Goal: Information Seeking & Learning: Learn about a topic

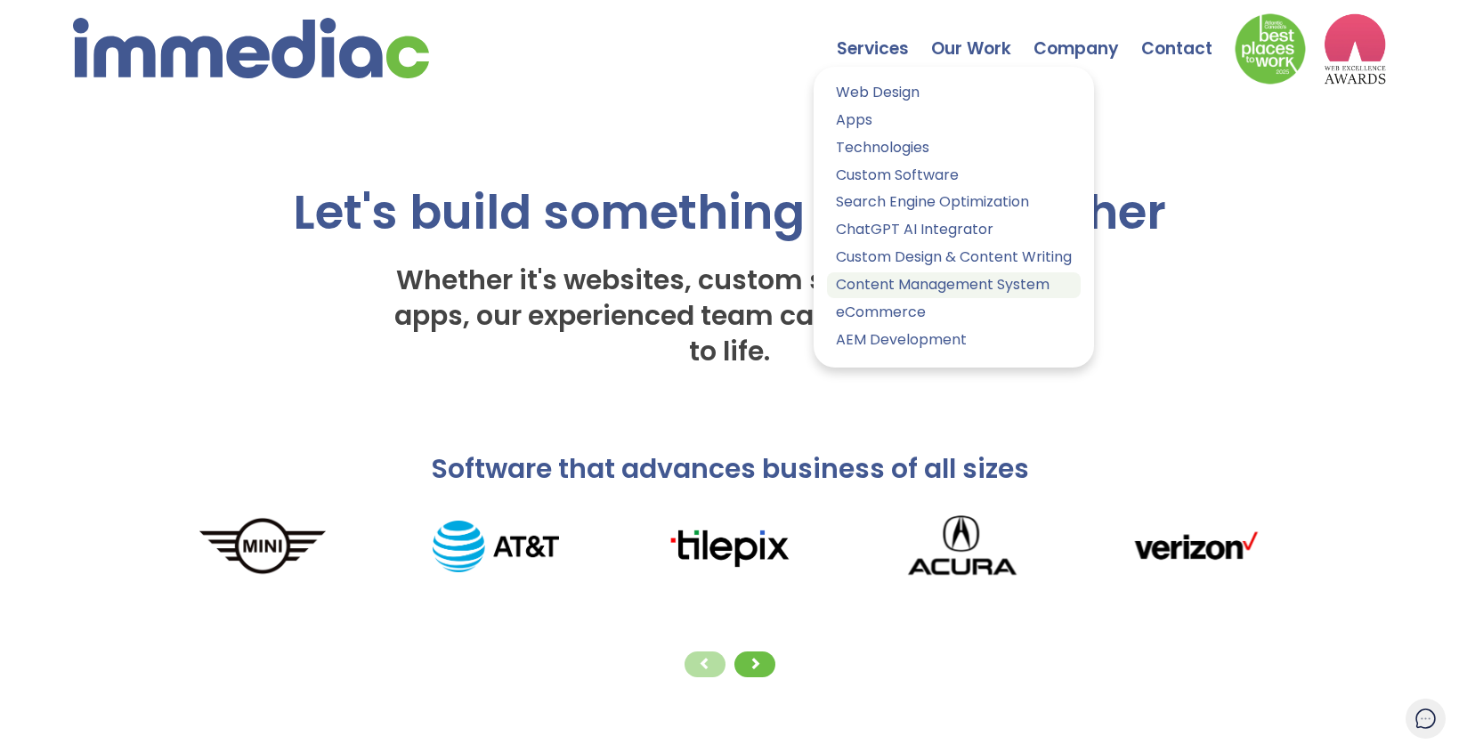
click at [888, 284] on link "Content Management System" at bounding box center [954, 285] width 254 height 26
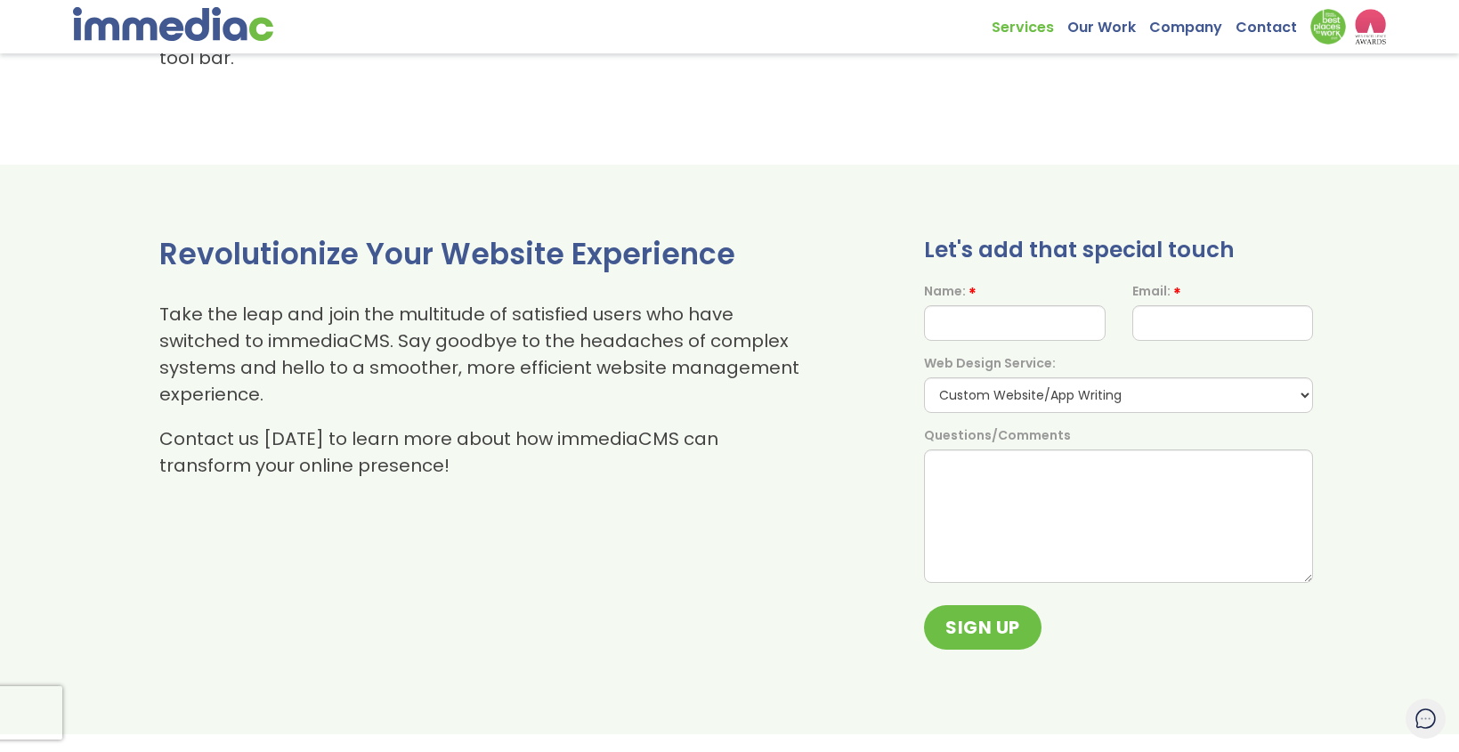
scroll to position [2229, 0]
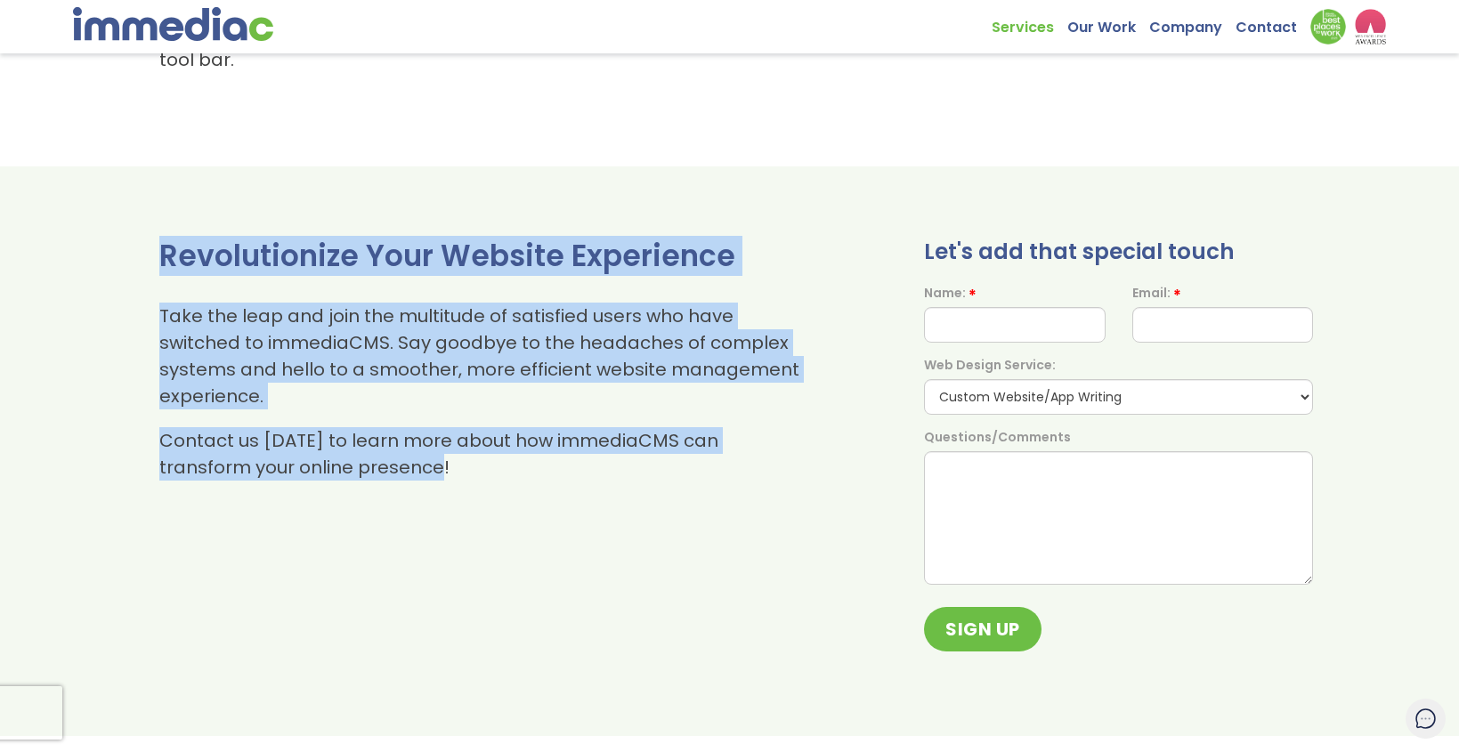
drag, startPoint x: 420, startPoint y: 445, endPoint x: 754, endPoint y: 198, distance: 415.5
click at [754, 198] on div "Revolutionize Your Website Experience Take the leap and join the multitude of s…" at bounding box center [729, 451] width 1459 height 570
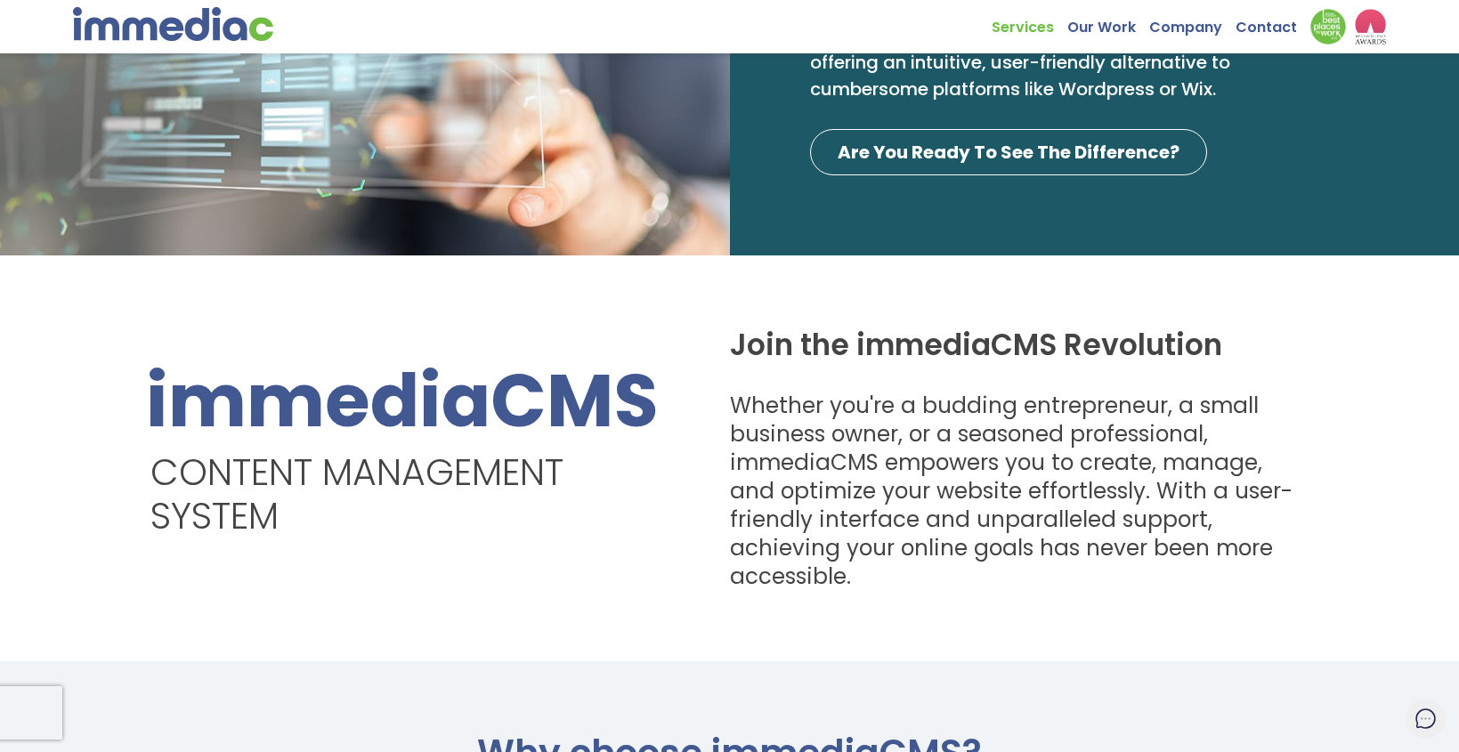
scroll to position [336, 0]
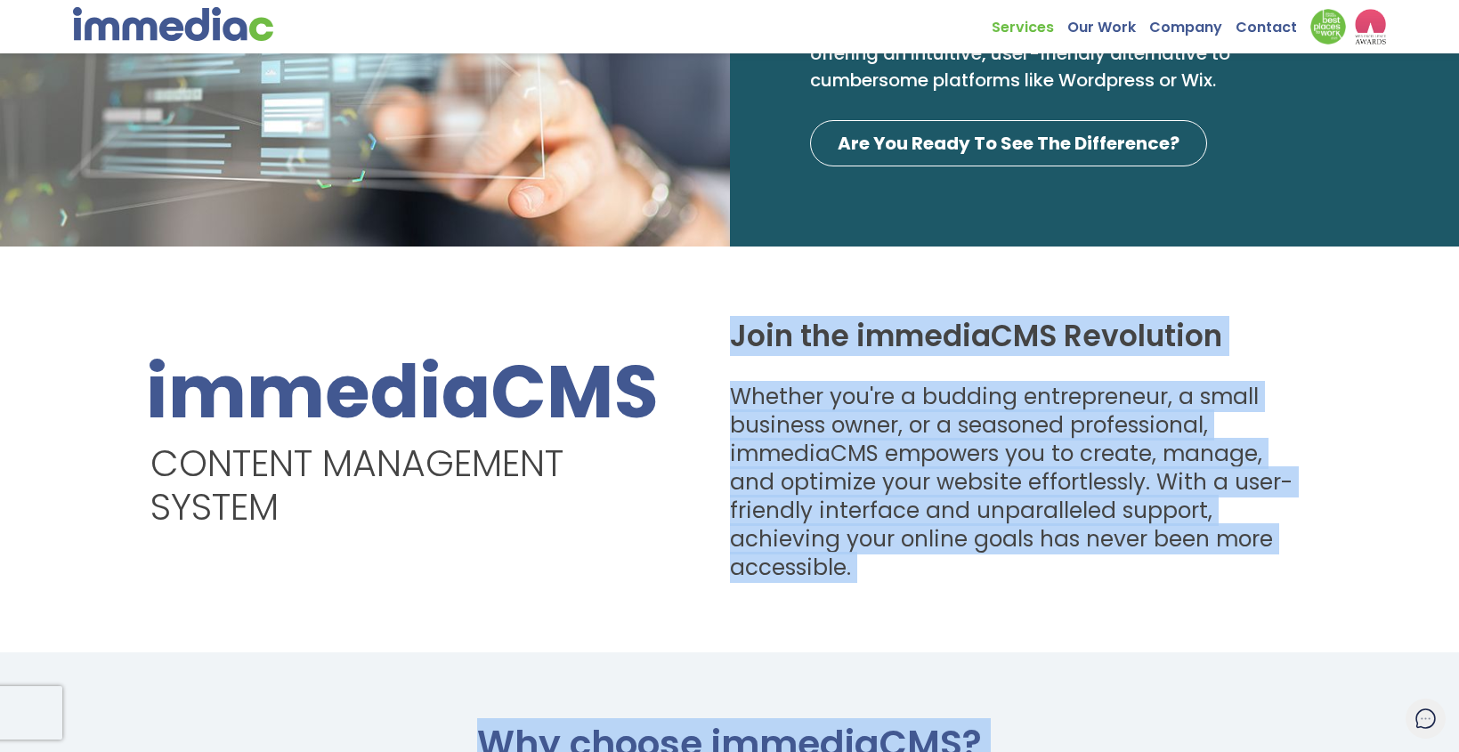
click at [737, 340] on h2 "Join the immediaCMS Revolution" at bounding box center [1015, 337] width 571 height 38
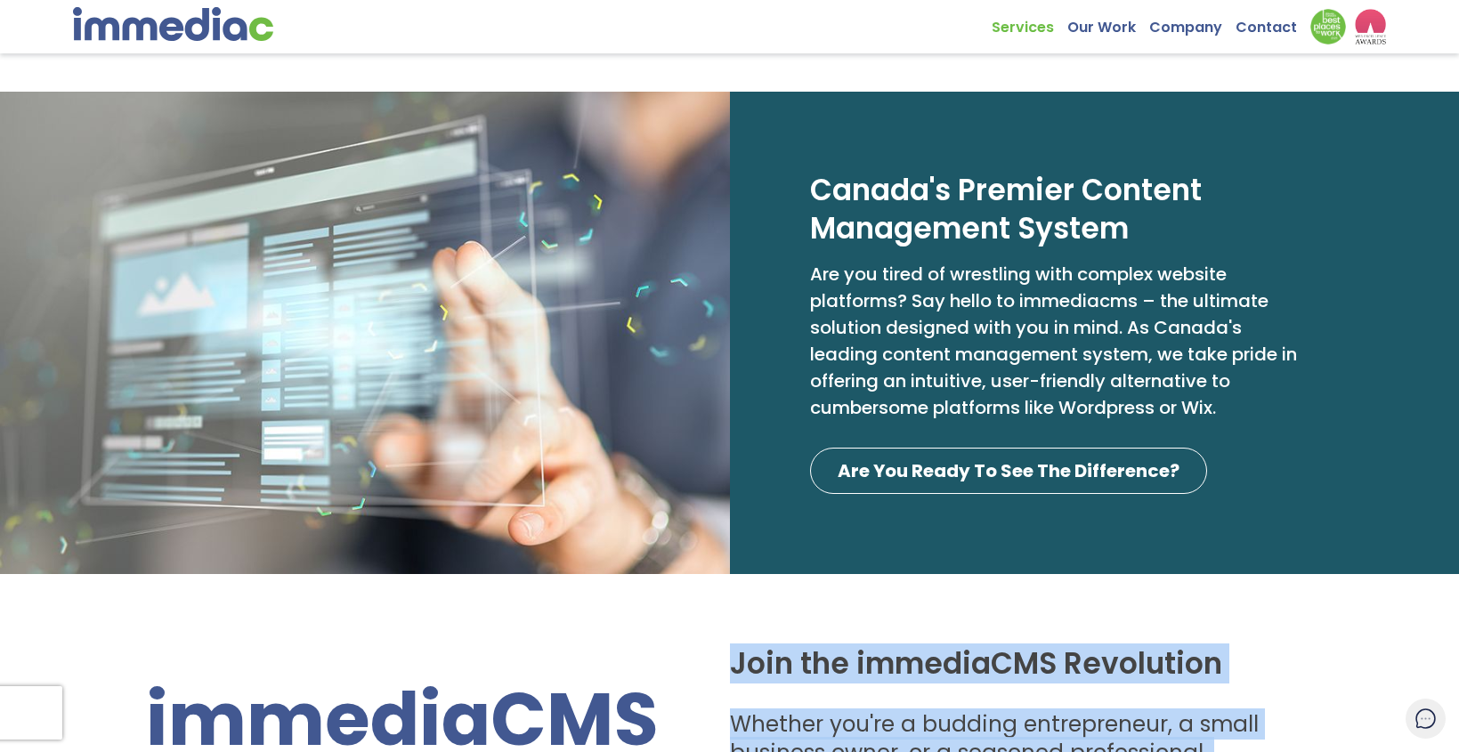
scroll to position [11, 0]
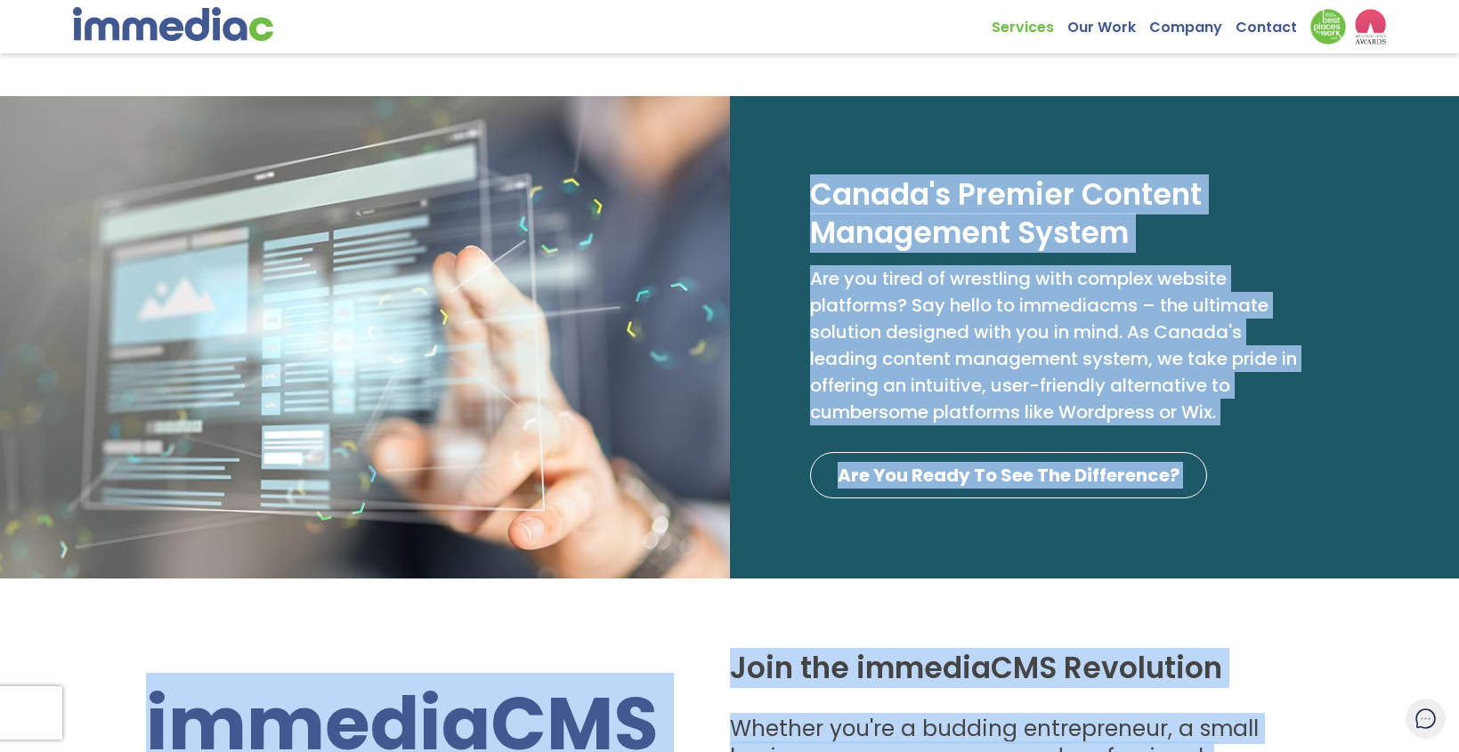
click at [813, 202] on h2 "Canada's Premier Content Management System" at bounding box center [1062, 214] width 504 height 76
copy div "Loremi'd Sitamet Consect Adipiscing Elitse Doe tem incid ut laboreetd magn aliq…"
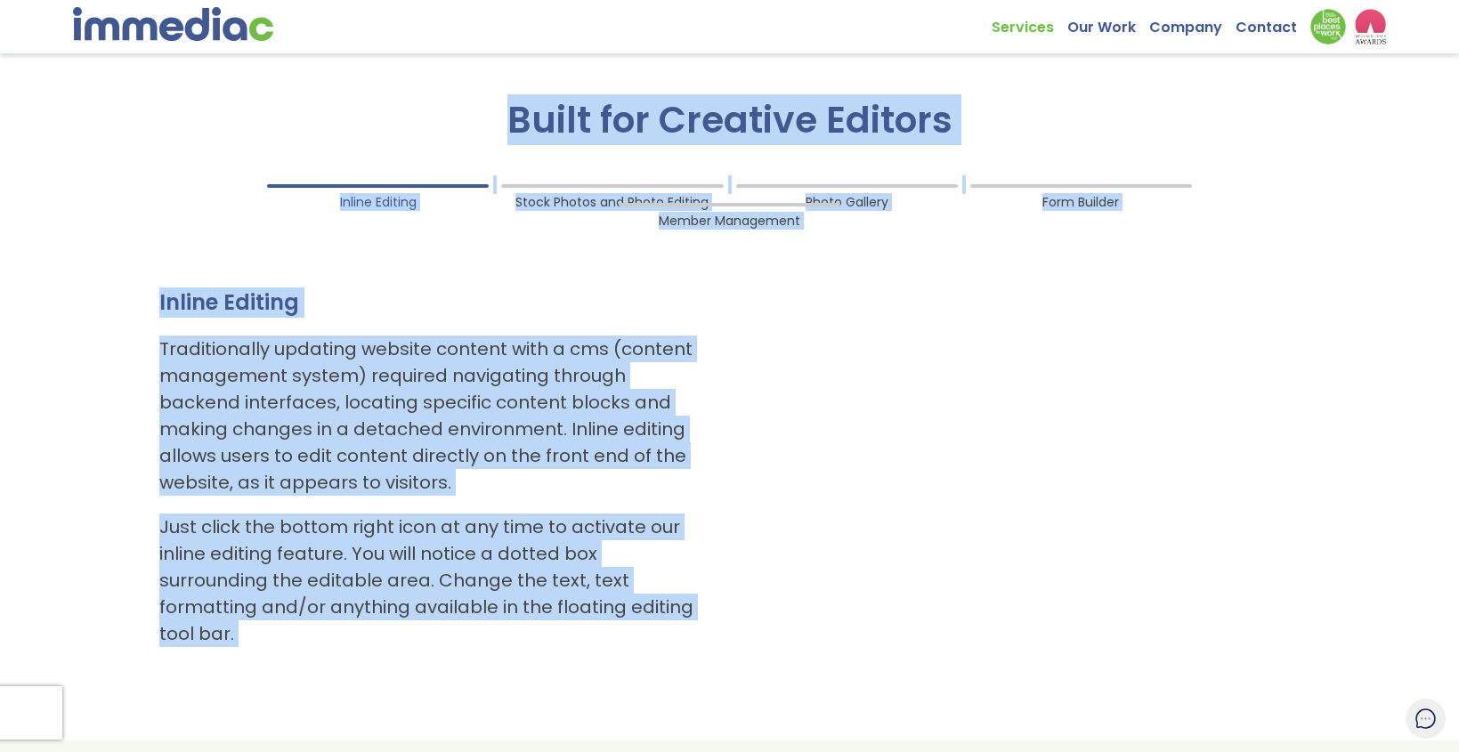
scroll to position [1647, 0]
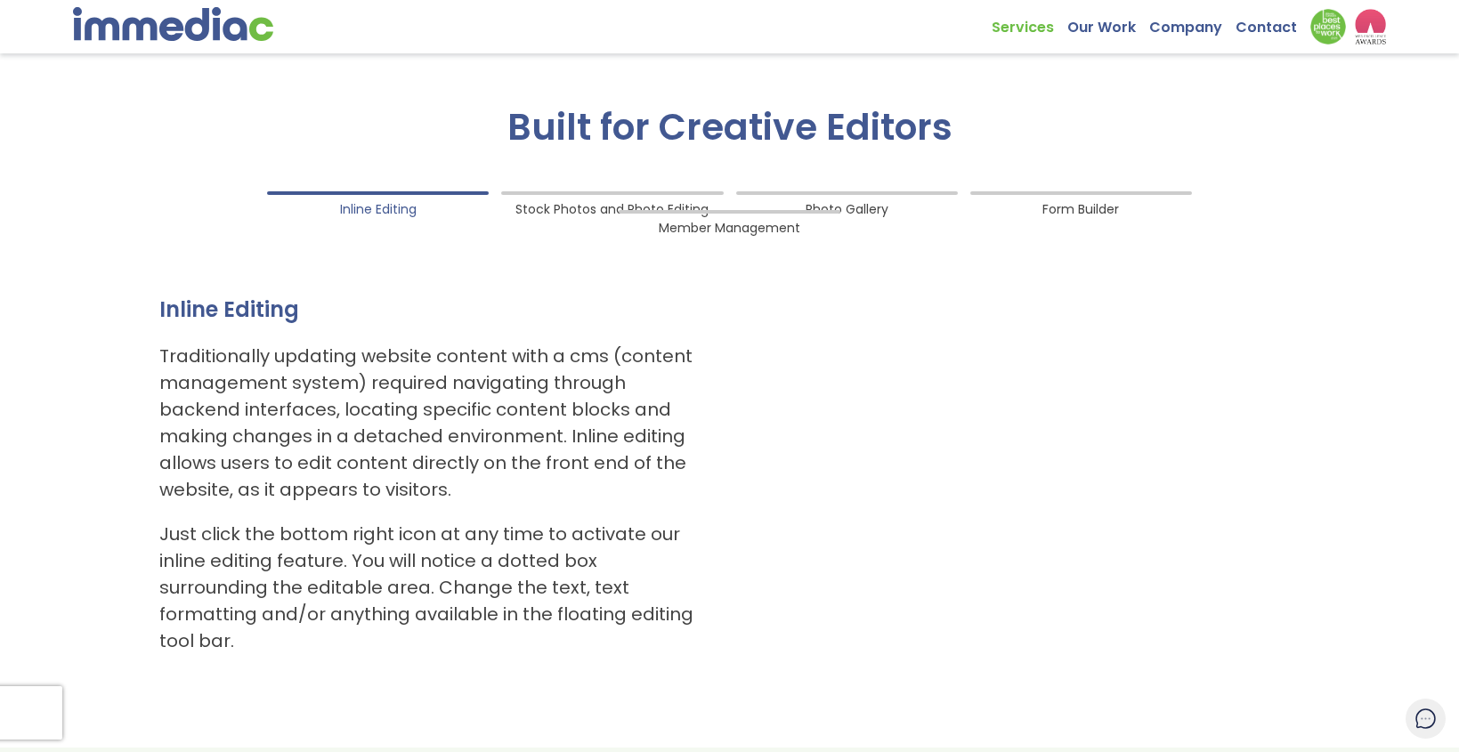
click at [577, 257] on ol "Inline Editing Stock Photos and Photo Editing Photo Gallery Form Builder Member…" at bounding box center [729, 420] width 1167 height 476
click at [515, 206] on span "Stock Photos and Photo Editing" at bounding box center [611, 205] width 193 height 24
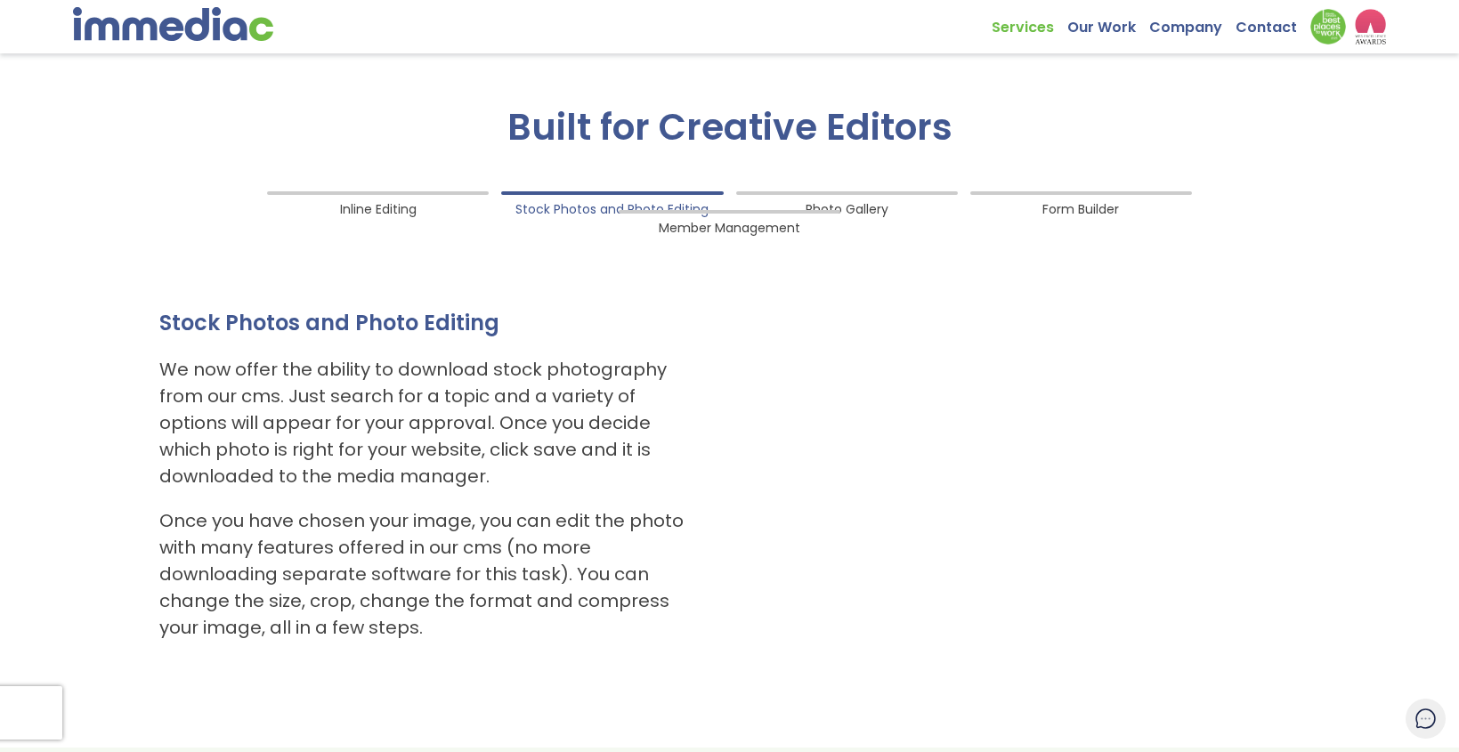
drag, startPoint x: 449, startPoint y: 626, endPoint x: 214, endPoint y: 407, distance: 321.2
click at [215, 409] on ol "Inline Editing Stock Photos and Photo Editing Photo Gallery Form Builder Member…" at bounding box center [729, 420] width 1167 height 476
drag, startPoint x: 165, startPoint y: 320, endPoint x: 248, endPoint y: 366, distance: 95.6
click at [247, 365] on ol "Inline Editing Stock Photos and Photo Editing Photo Gallery Form Builder Member…" at bounding box center [729, 420] width 1167 height 476
click at [457, 494] on ol "Inline Editing Stock Photos and Photo Editing Photo Gallery Form Builder Member…" at bounding box center [729, 420] width 1167 height 476
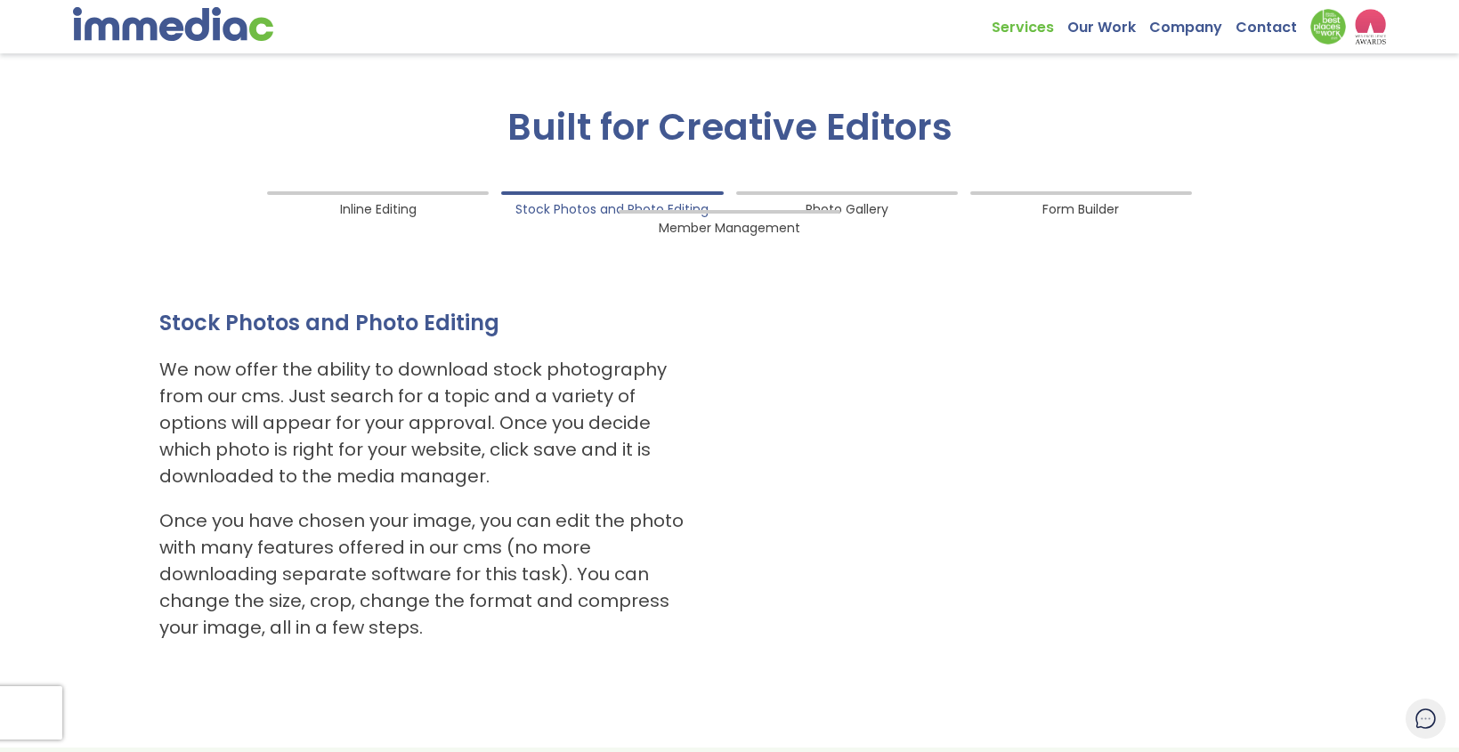
drag, startPoint x: 443, startPoint y: 627, endPoint x: 352, endPoint y: 572, distance: 106.2
click at [312, 571] on ol "Inline Editing Stock Photos and Photo Editing Photo Gallery Form Builder Member…" at bounding box center [729, 420] width 1167 height 476
drag, startPoint x: 371, startPoint y: 580, endPoint x: 347, endPoint y: 563, distance: 29.4
click at [355, 575] on ol "Inline Editing Stock Photos and Photo Editing Photo Gallery Form Builder Member…" at bounding box center [729, 420] width 1167 height 476
drag, startPoint x: 347, startPoint y: 563, endPoint x: 357, endPoint y: 468, distance: 94.9
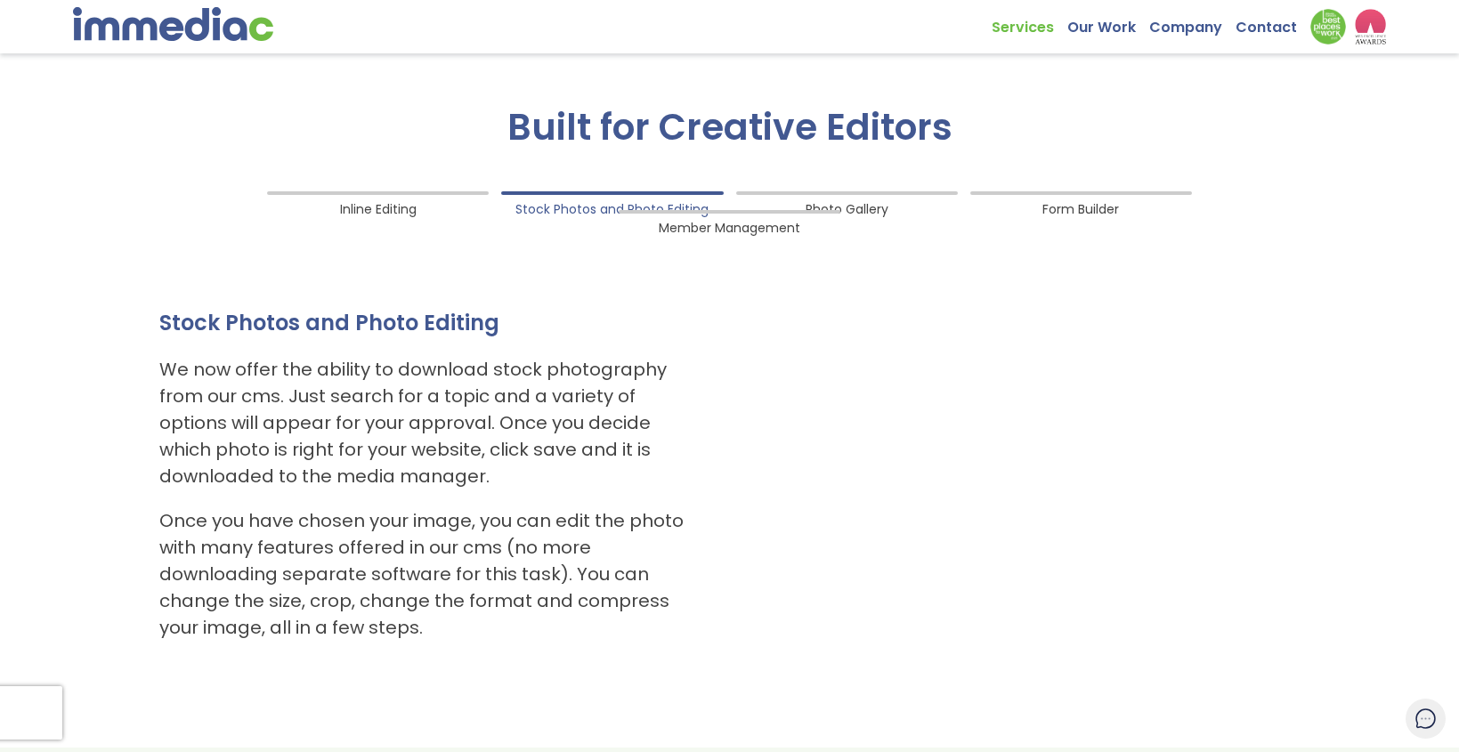
click at [347, 562] on ol "Inline Editing Stock Photos and Photo Editing Photo Gallery Form Builder Member…" at bounding box center [729, 420] width 1167 height 476
drag, startPoint x: 391, startPoint y: 208, endPoint x: 537, endPoint y: 601, distance: 418.8
click at [544, 595] on ol "Inline Editing Stock Photos and Photo Editing Photo Gallery Form Builder Member…" at bounding box center [729, 420] width 1167 height 476
drag, startPoint x: 449, startPoint y: 629, endPoint x: 321, endPoint y: 584, distance: 135.1
click at [321, 584] on ol "Inline Editing Stock Photos and Photo Editing Photo Gallery Form Builder Member…" at bounding box center [729, 420] width 1167 height 476
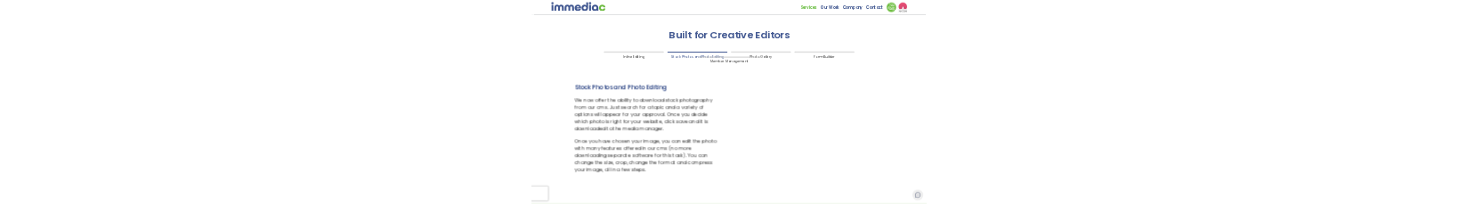
scroll to position [1645, 0]
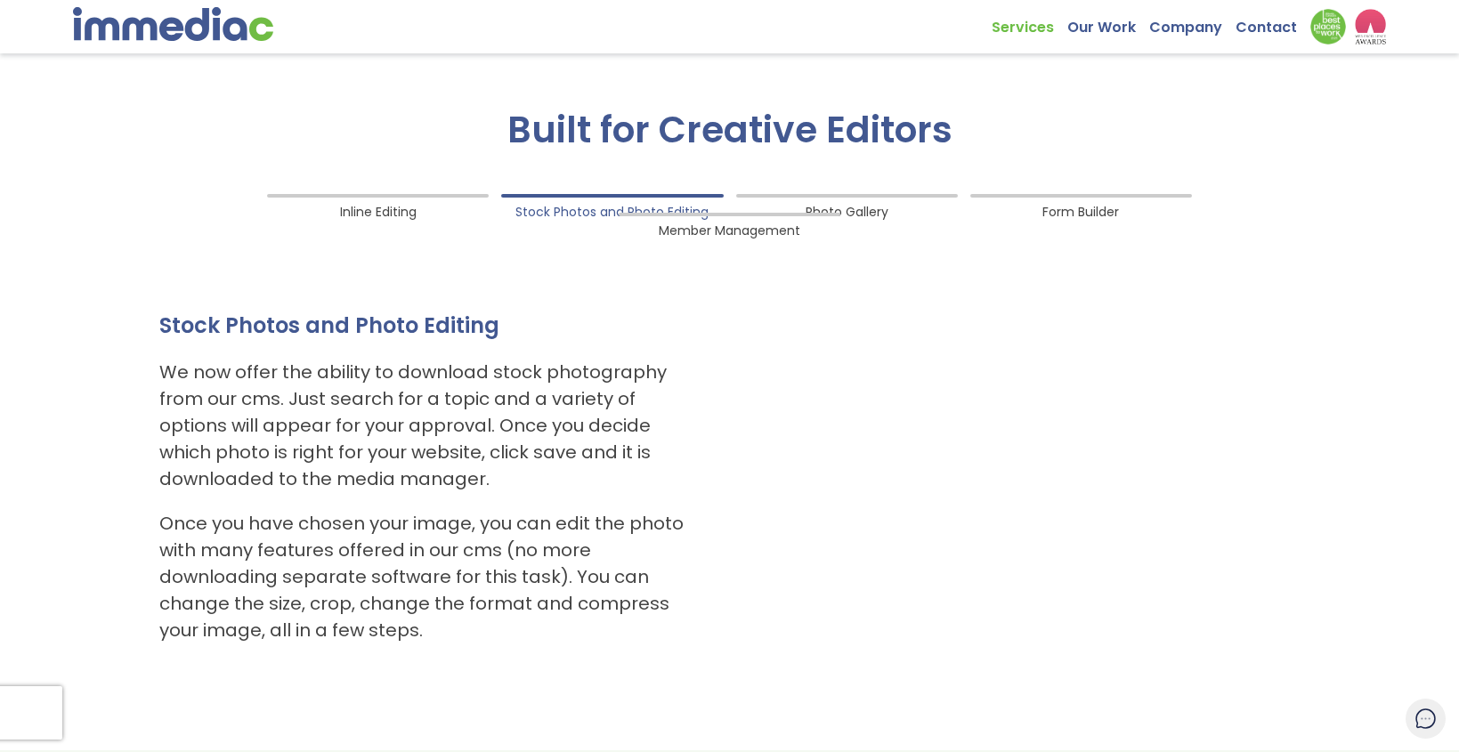
click at [806, 207] on span "Photo Gallery" at bounding box center [847, 208] width 83 height 24
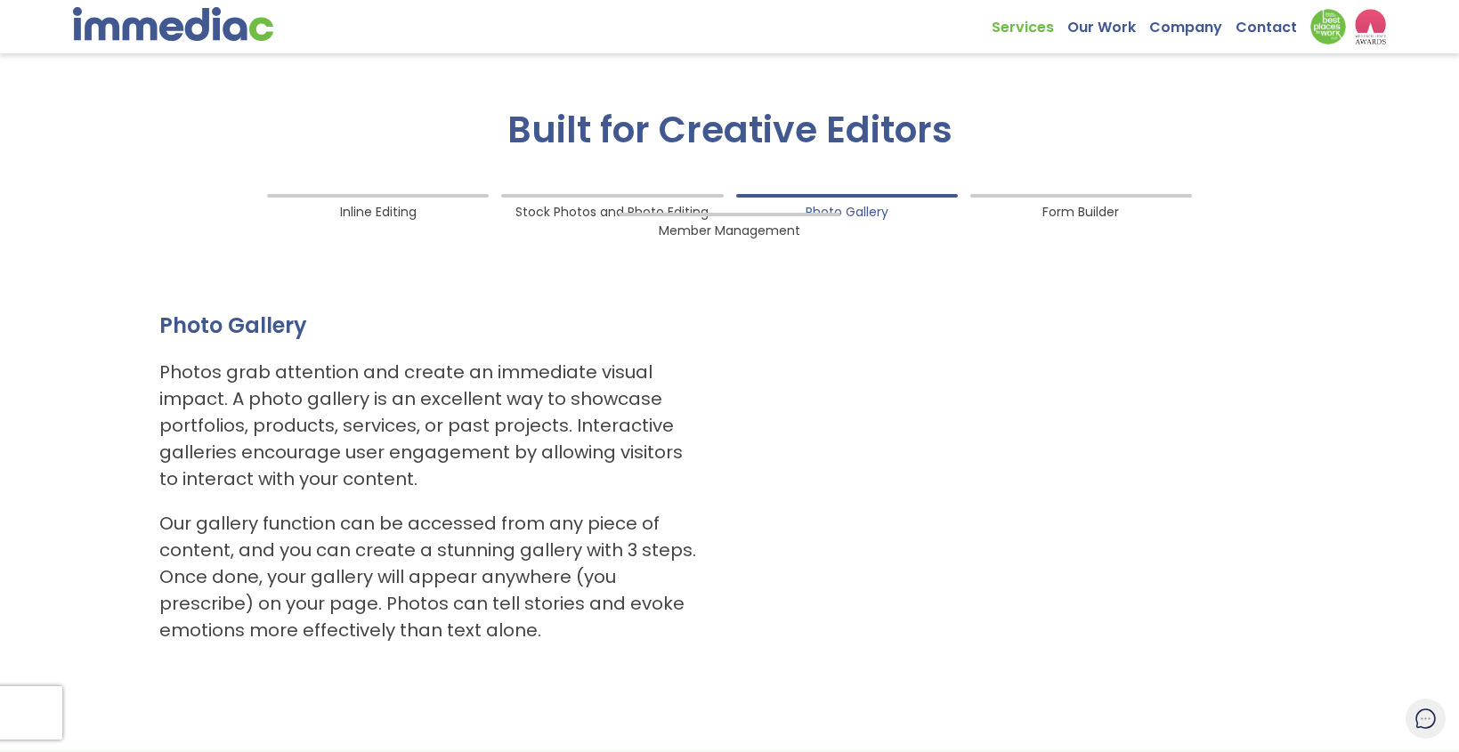
drag, startPoint x: 726, startPoint y: 288, endPoint x: 703, endPoint y: 610, distance: 322.1
click at [314, 620] on ol "Inline Editing Stock Photos and Photo Editing Photo Gallery Form Builder Member…" at bounding box center [729, 423] width 1167 height 476
drag, startPoint x: 1372, startPoint y: 264, endPoint x: 164, endPoint y: 593, distance: 1251.7
click at [164, 593] on div "Built for Creative Editors Inline Editing Stock Photos and Photo Editing Photo …" at bounding box center [729, 394] width 1459 height 712
drag, startPoint x: 562, startPoint y: 660, endPoint x: 177, endPoint y: 408, distance: 459.7
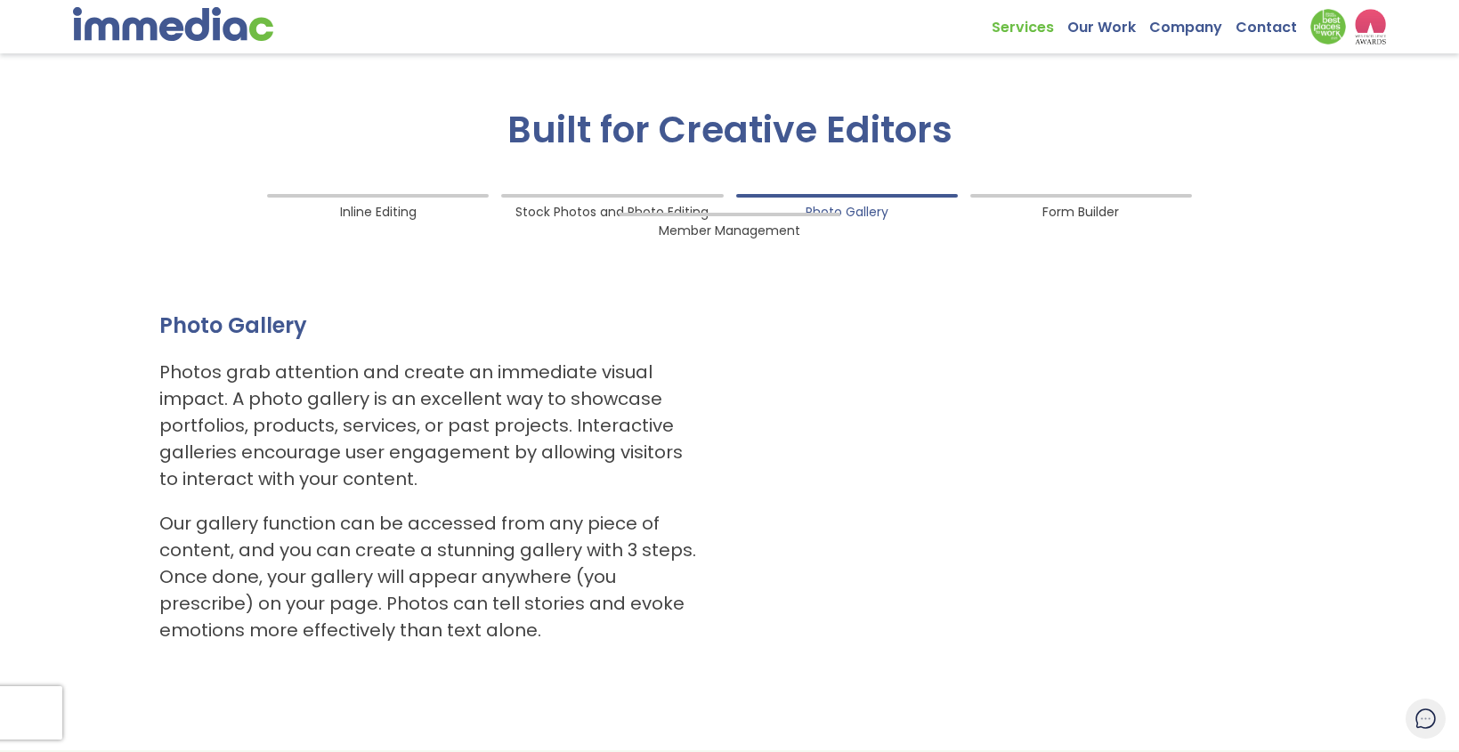
click at [181, 408] on ol "Inline Editing Stock Photos and Photo Editing Photo Gallery Form Builder Member…" at bounding box center [729, 423] width 1167 height 476
click at [515, 198] on span "Stock Photos and Photo Editing" at bounding box center [611, 208] width 193 height 24
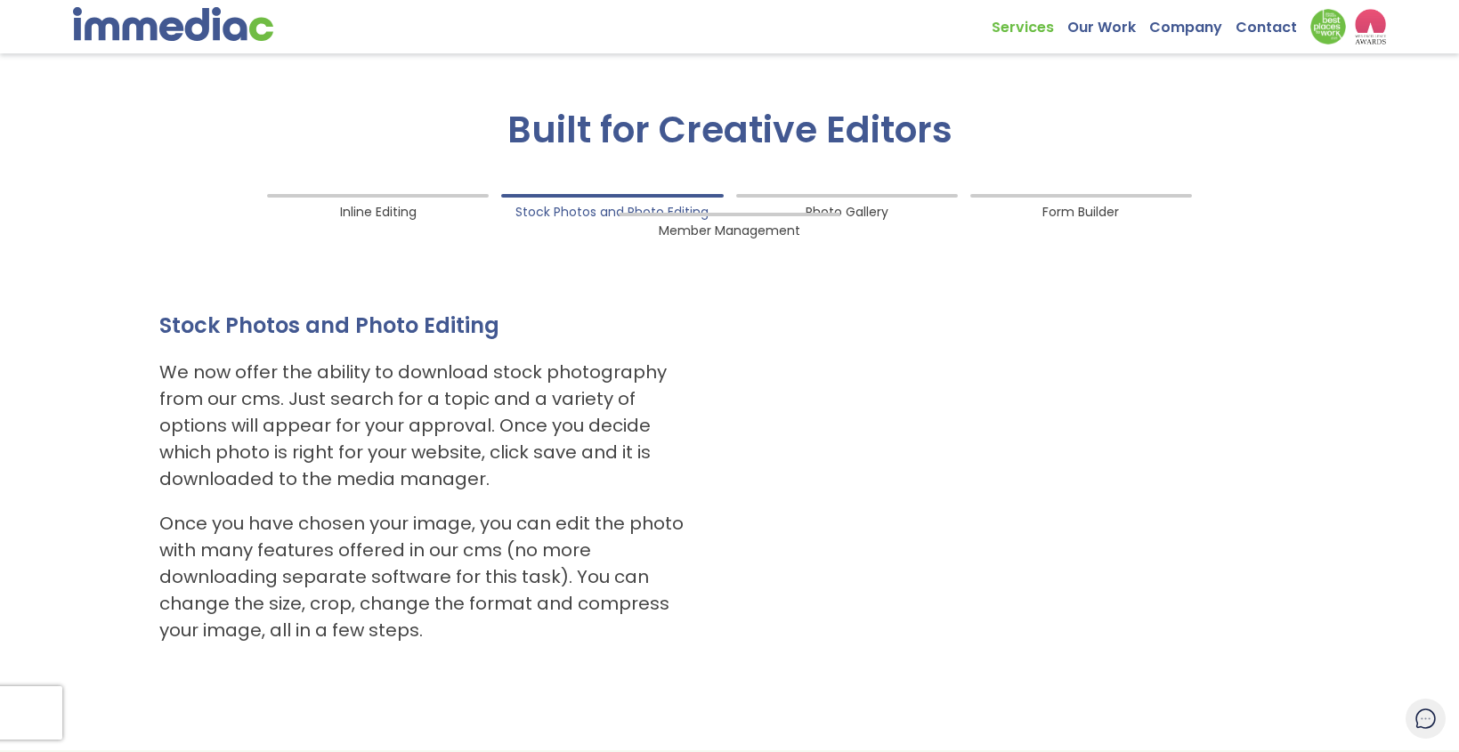
click at [159, 374] on ol "Inline Editing Stock Photos and Photo Editing Photo Gallery Form Builder Member…" at bounding box center [729, 423] width 1167 height 476
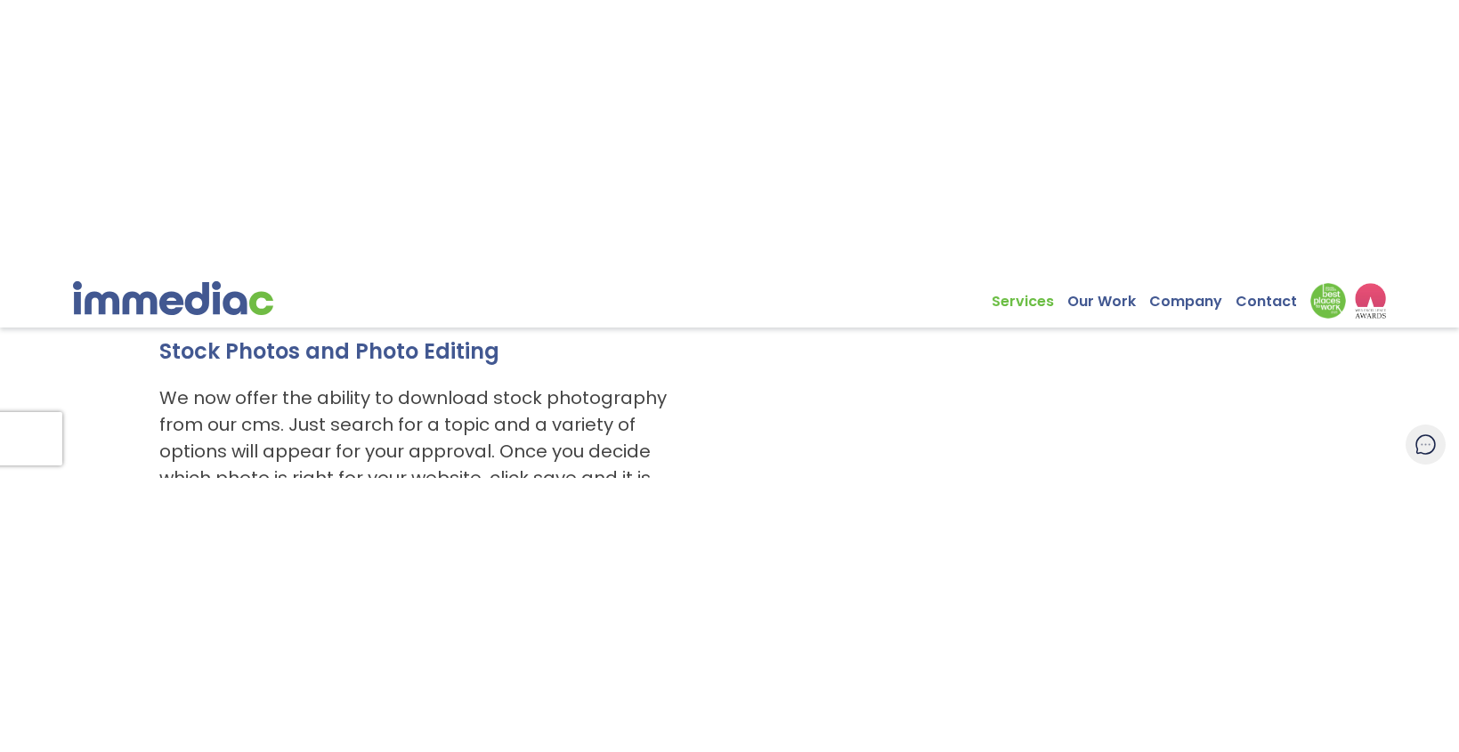
scroll to position [1898, 0]
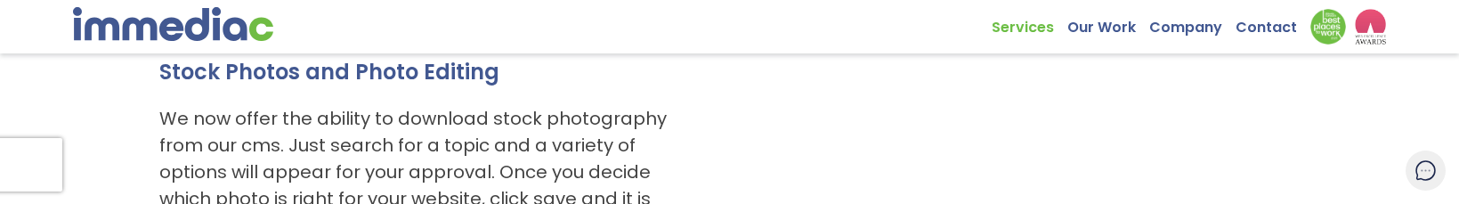
click at [492, 168] on ol "Inline Editing Stock Photos and Photo Editing Photo Gallery Form Builder Member…" at bounding box center [729, 169] width 1167 height 476
click at [1370, 142] on div "Built for Creative Editors Inline Editing Stock Photos and Photo Editing Photo …" at bounding box center [729, 141] width 1459 height 712
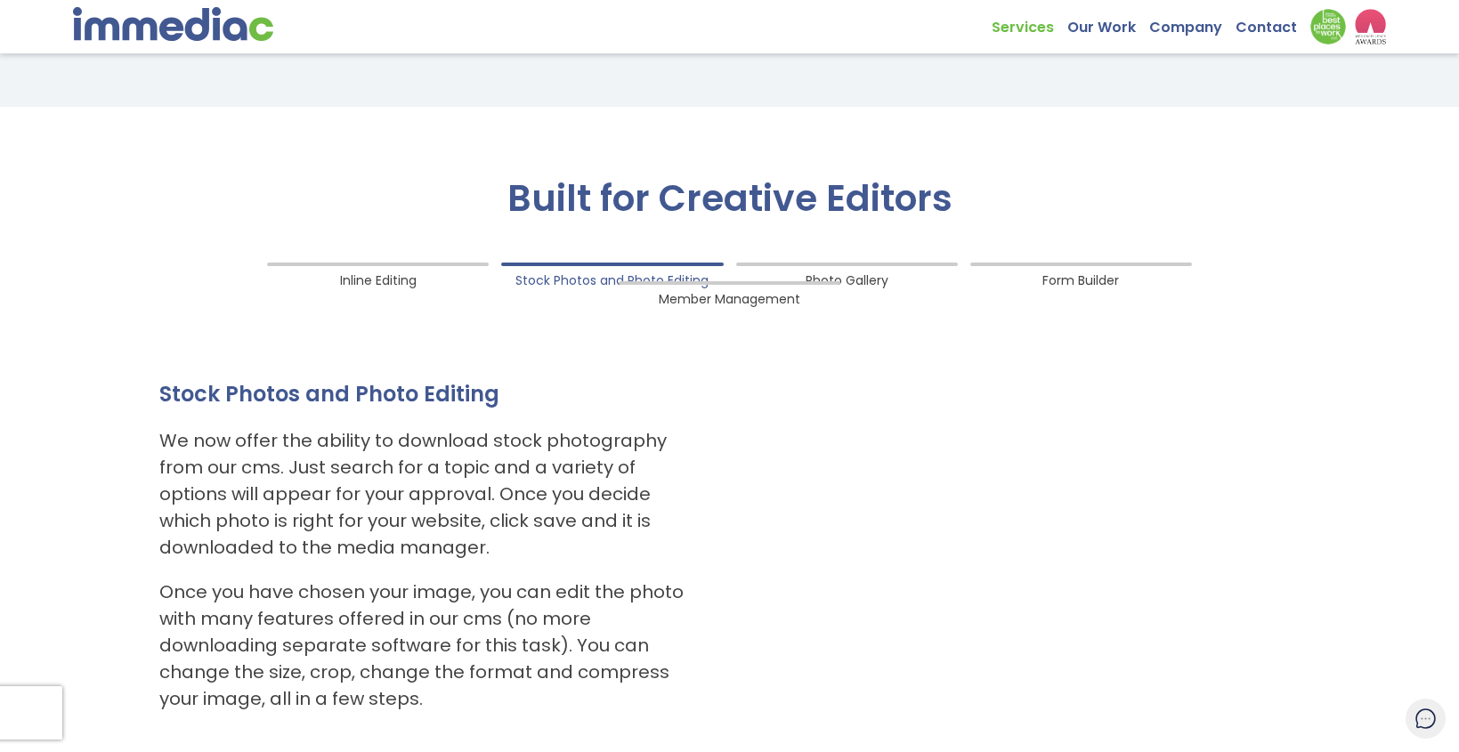
scroll to position [1570, 0]
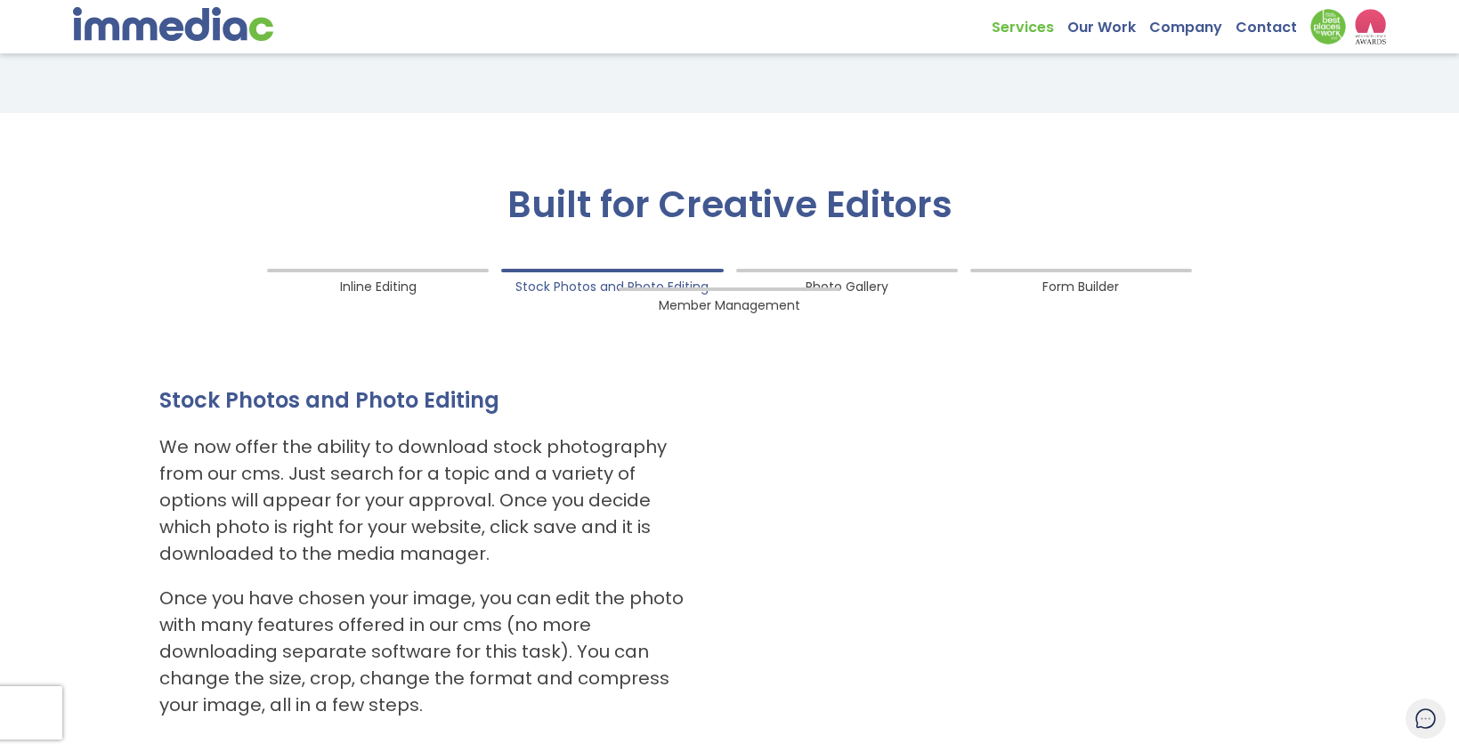
drag, startPoint x: 312, startPoint y: 221, endPoint x: 321, endPoint y: 220, distance: 9.8
click at [320, 221] on h2 "Built for Creative Editors" at bounding box center [729, 204] width 1167 height 40
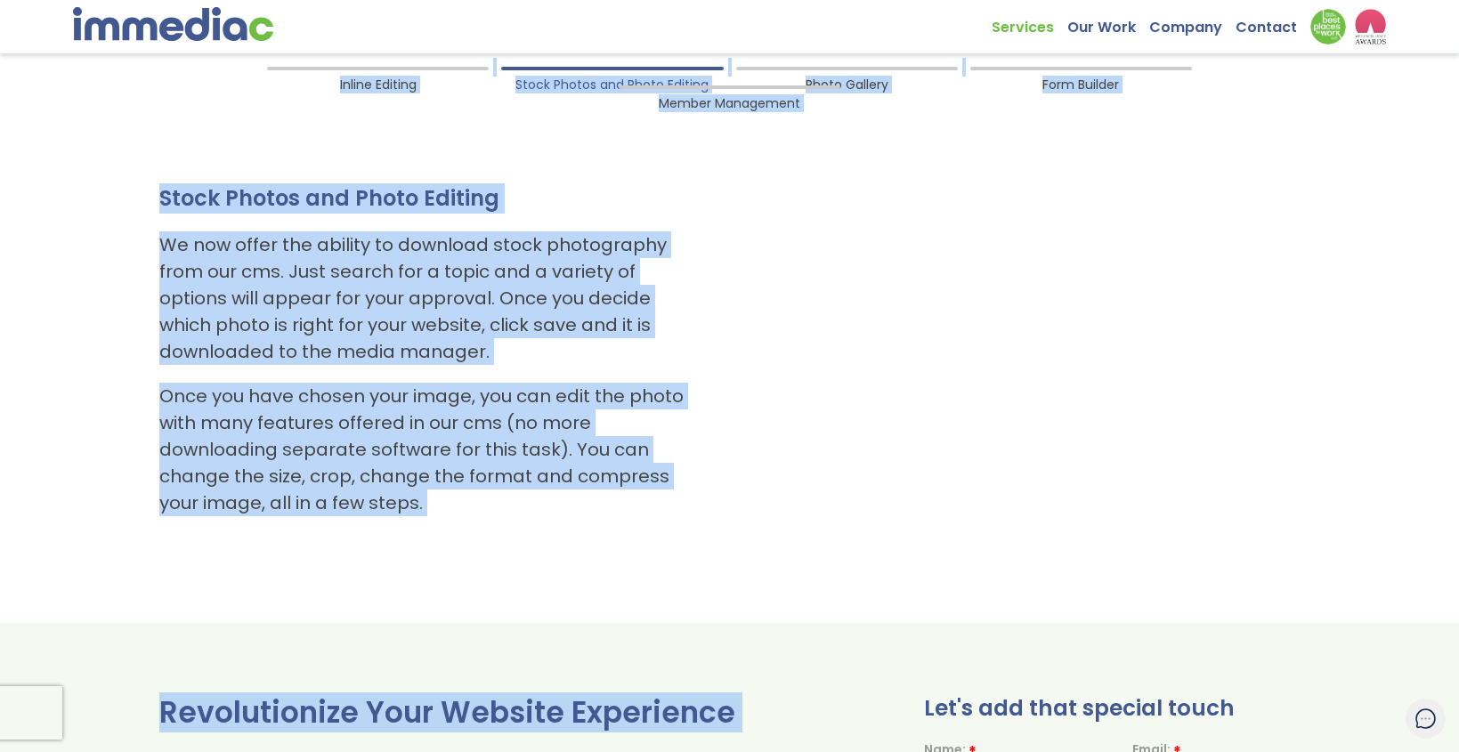
scroll to position [1968, 0]
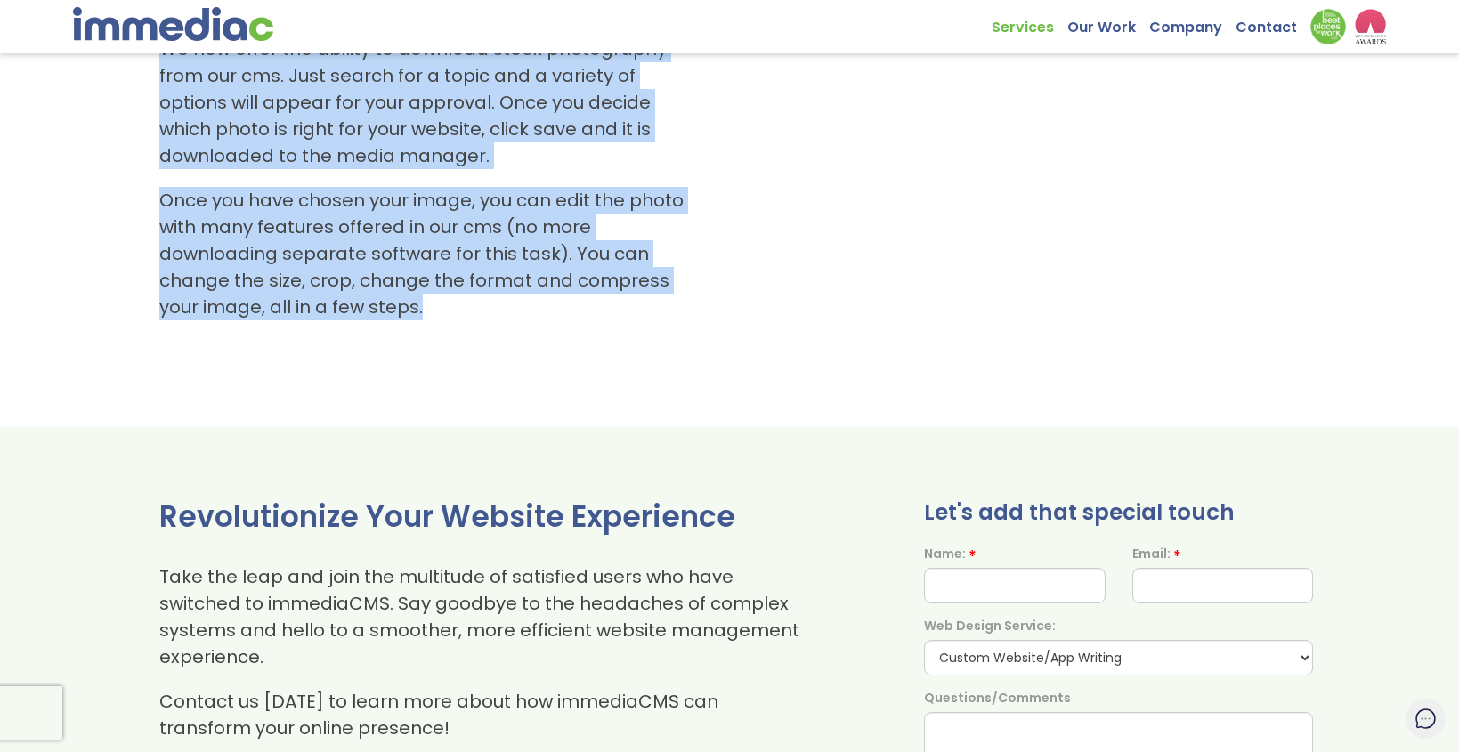
drag, startPoint x: 498, startPoint y: 182, endPoint x: 503, endPoint y: 338, distance: 155.9
click at [505, 339] on div "Built for Creative Editors Inline Editing Stock Photos and Photo Editing Photo …" at bounding box center [729, 71] width 1459 height 712
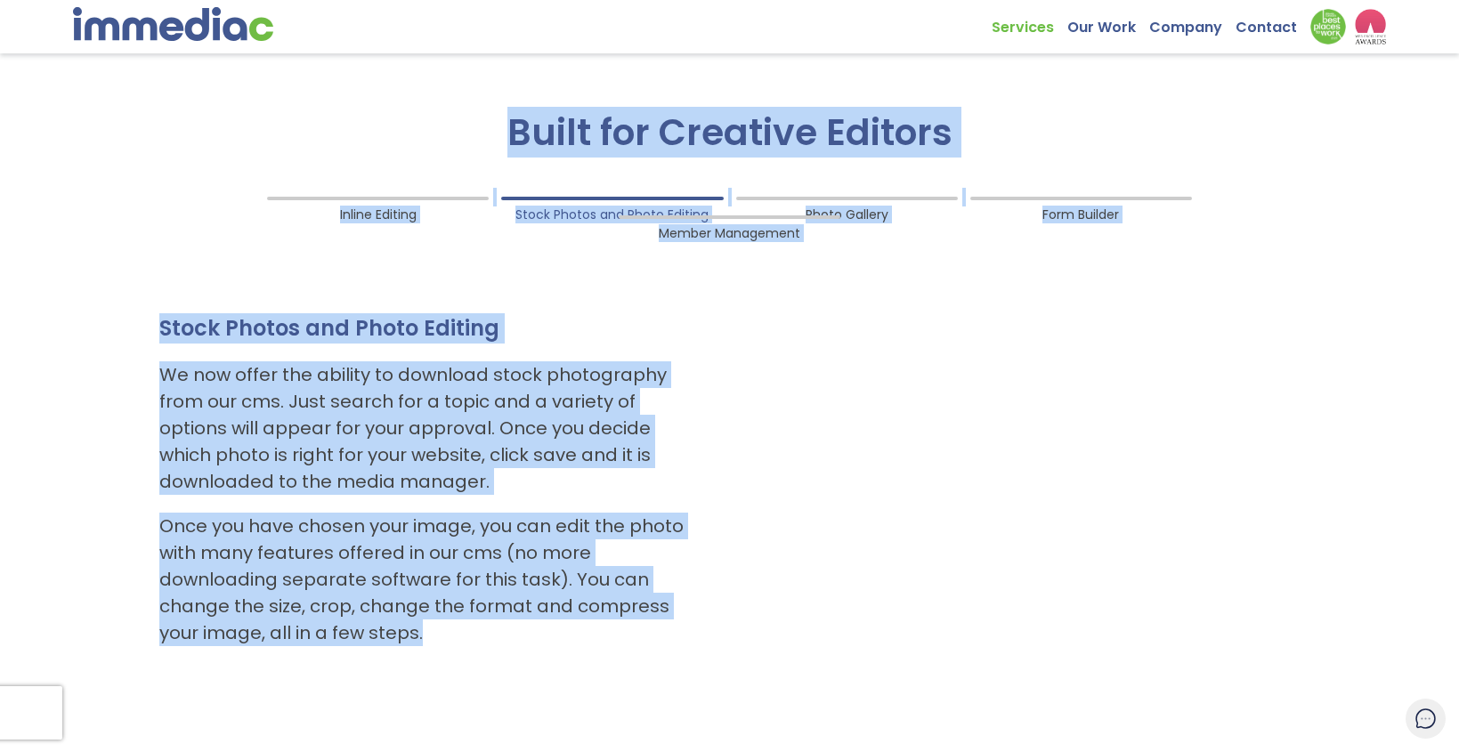
scroll to position [1614, 0]
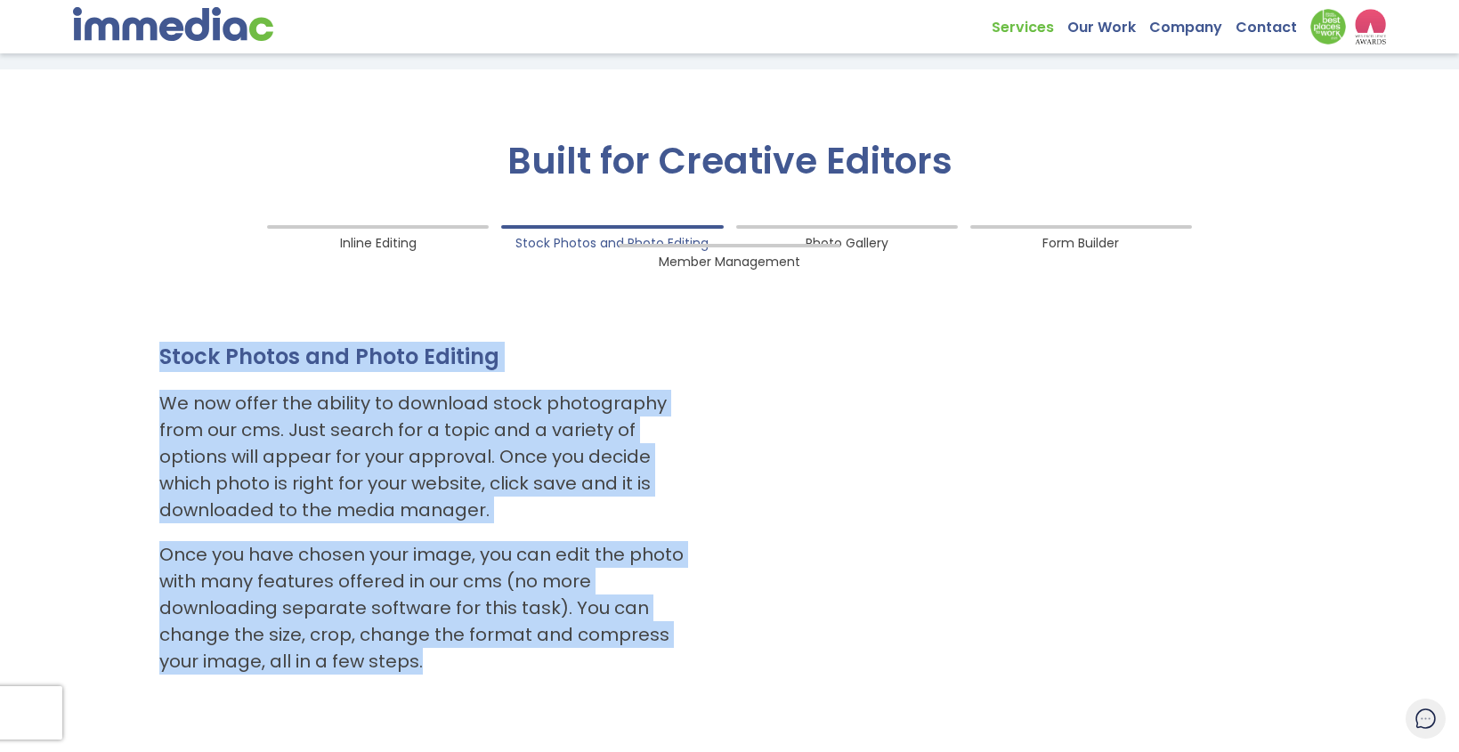
click at [162, 357] on ol "Inline Editing Stock Photos and Photo Editing Photo Gallery Form Builder Member…" at bounding box center [729, 454] width 1167 height 476
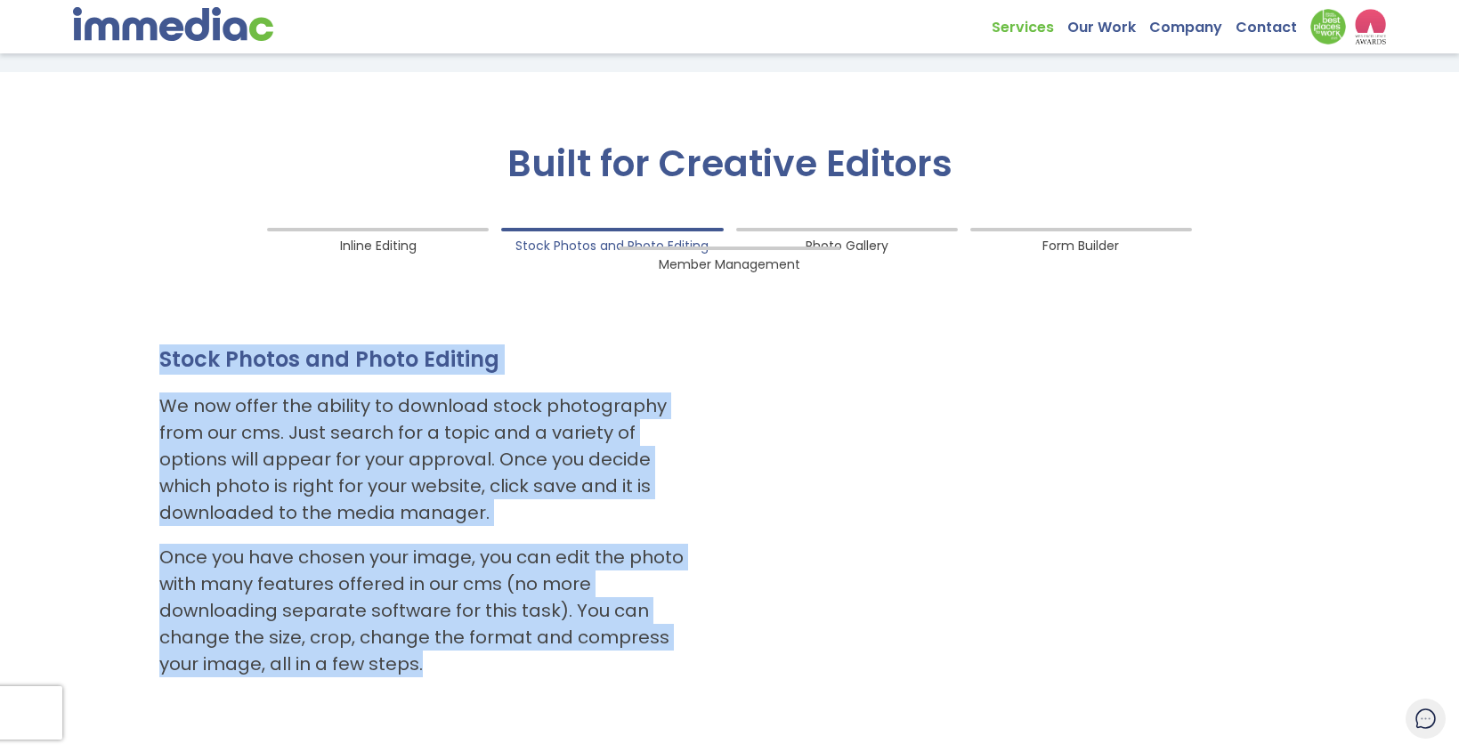
copy div "Inline Editing Traditionally updating website content with a cms (content manag…"
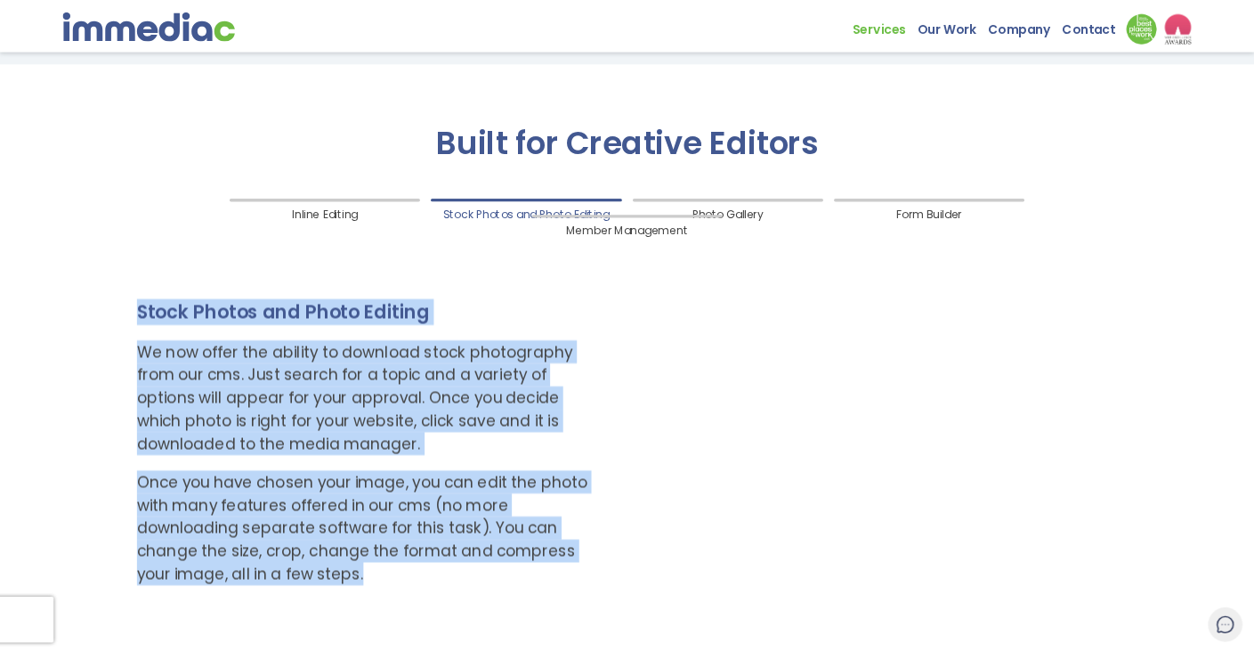
scroll to position [1620, 0]
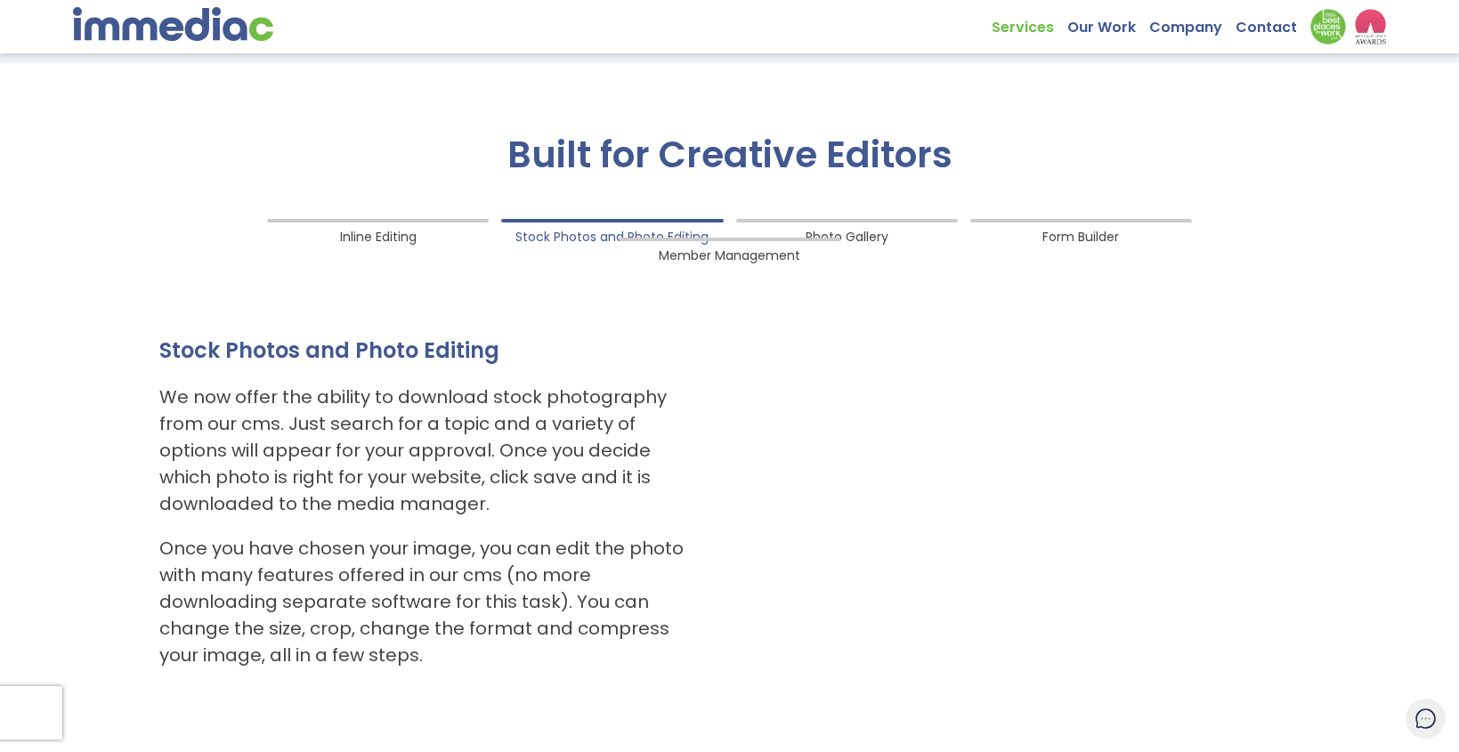
click at [806, 229] on span "Photo Gallery" at bounding box center [847, 233] width 83 height 24
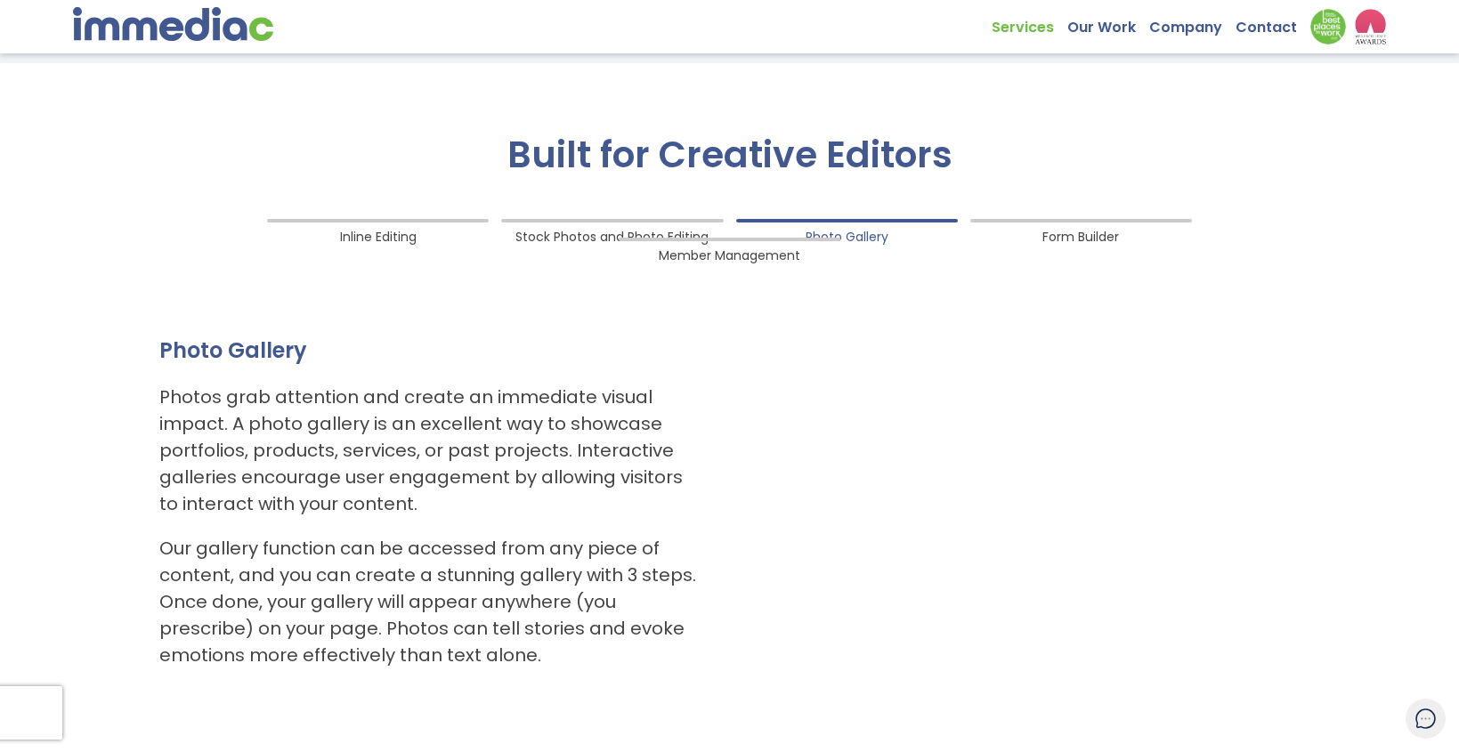
drag, startPoint x: 153, startPoint y: 206, endPoint x: 861, endPoint y: 281, distance: 711.5
click at [344, 342] on div "Built for Creative Editors Inline Editing Stock Photos and Photo Editing Photo …" at bounding box center [729, 419] width 1459 height 712
drag, startPoint x: 1339, startPoint y: 246, endPoint x: 411, endPoint y: 227, distance: 927.6
click at [498, 238] on div "Built for Creative Editors Inline Editing Stock Photos and Photo Editing Photo …" at bounding box center [729, 419] width 1459 height 712
drag, startPoint x: 400, startPoint y: 382, endPoint x: 1124, endPoint y: 342, distance: 725.6
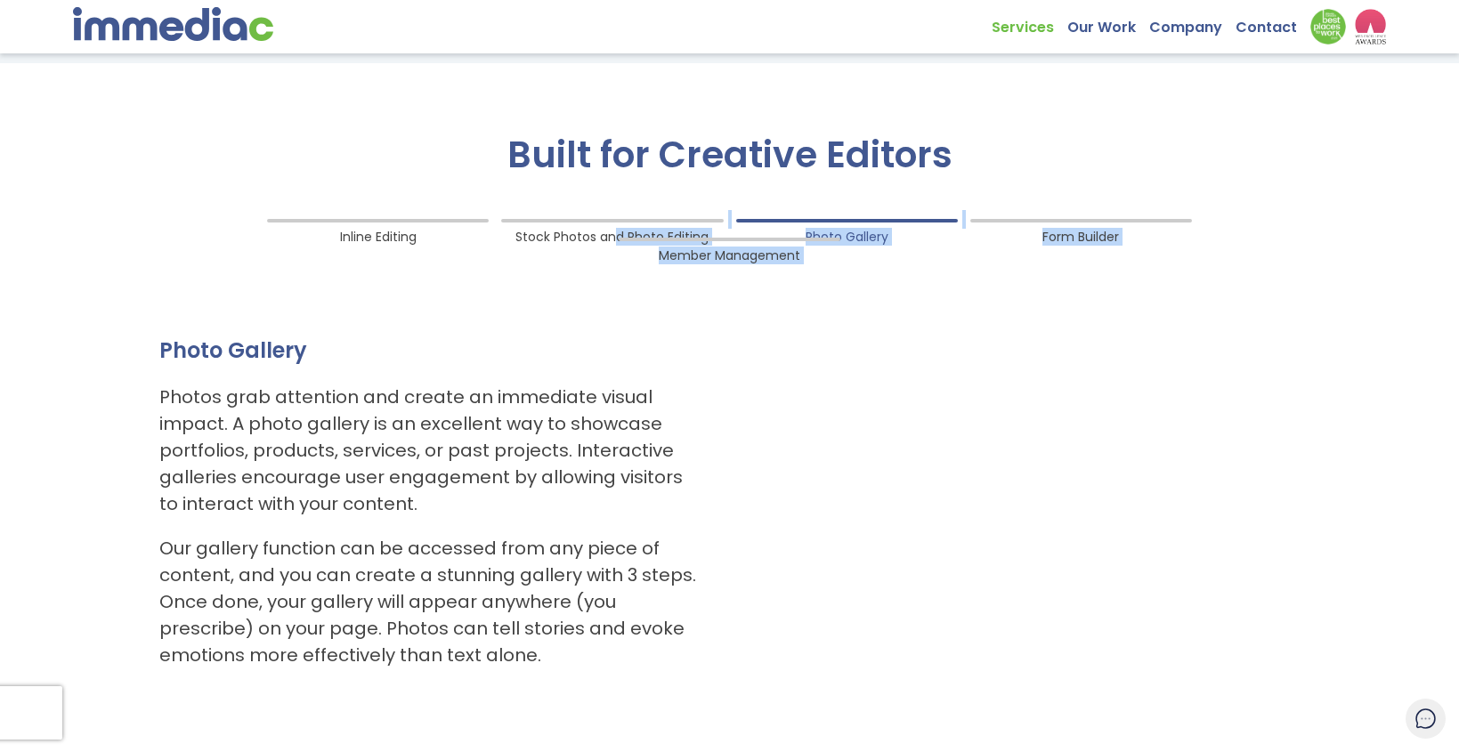
click at [401, 382] on ol "Inline Editing Stock Photos and Photo Editing Photo Gallery Form Builder Member…" at bounding box center [729, 448] width 1167 height 476
drag, startPoint x: 1320, startPoint y: 235, endPoint x: 522, endPoint y: 662, distance: 904.7
click at [522, 662] on div "Built for Creative Editors Inline Editing Stock Photos and Photo Editing Photo …" at bounding box center [729, 419] width 1459 height 712
drag, startPoint x: 181, startPoint y: 225, endPoint x: 529, endPoint y: 633, distance: 536.0
click at [529, 633] on ol "Inline Editing Stock Photos and Photo Editing Photo Gallery Form Builder Member…" at bounding box center [729, 448] width 1167 height 476
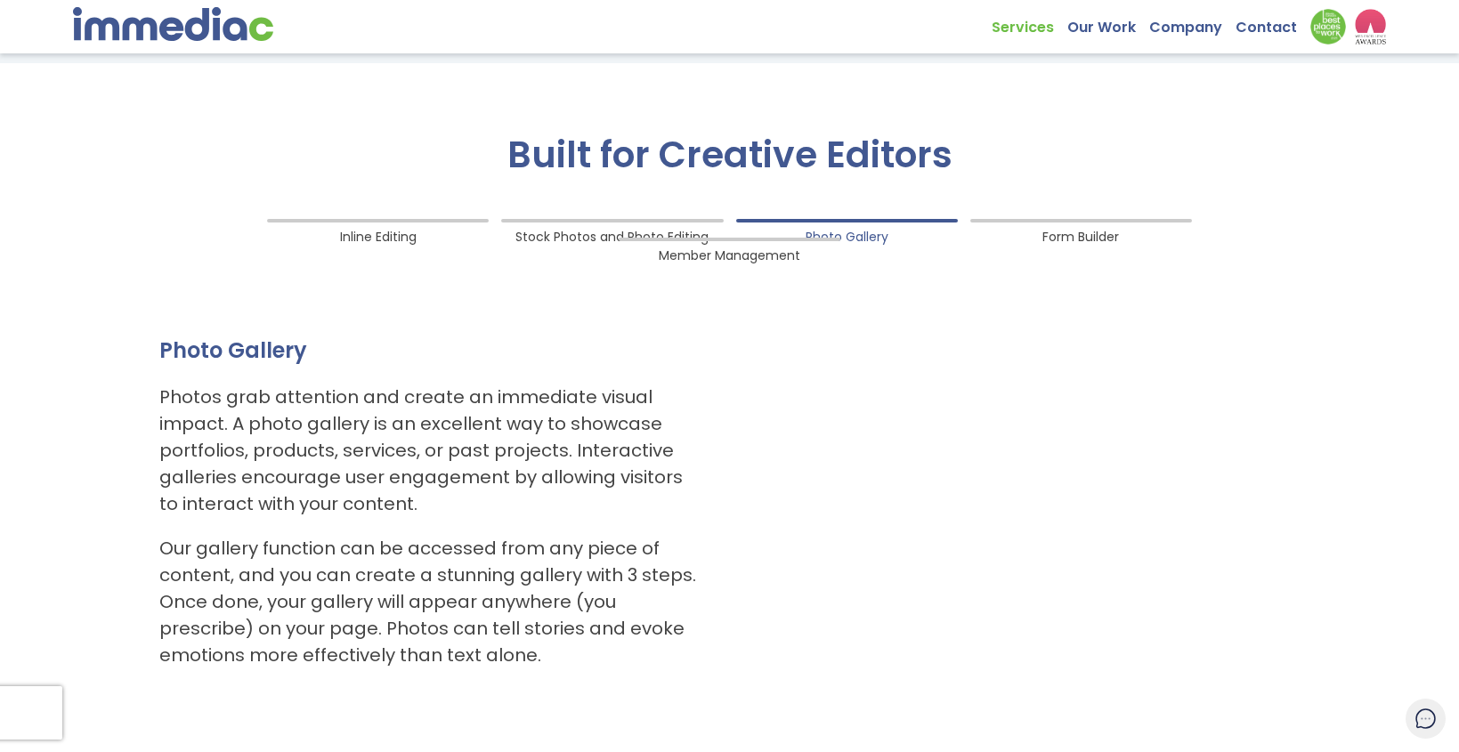
drag, startPoint x: 681, startPoint y: 231, endPoint x: 643, endPoint y: 337, distance: 112.6
click at [645, 439] on ol "Inline Editing Stock Photos and Photo Editing Photo Gallery Form Builder Member…" at bounding box center [729, 448] width 1167 height 476
drag, startPoint x: 121, startPoint y: 201, endPoint x: 1054, endPoint y: 333, distance: 942.0
click at [406, 326] on div "Built for Creative Editors Inline Editing Stock Photos and Photo Editing Photo …" at bounding box center [729, 419] width 1459 height 712
drag, startPoint x: 1370, startPoint y: 261, endPoint x: 457, endPoint y: 604, distance: 974.9
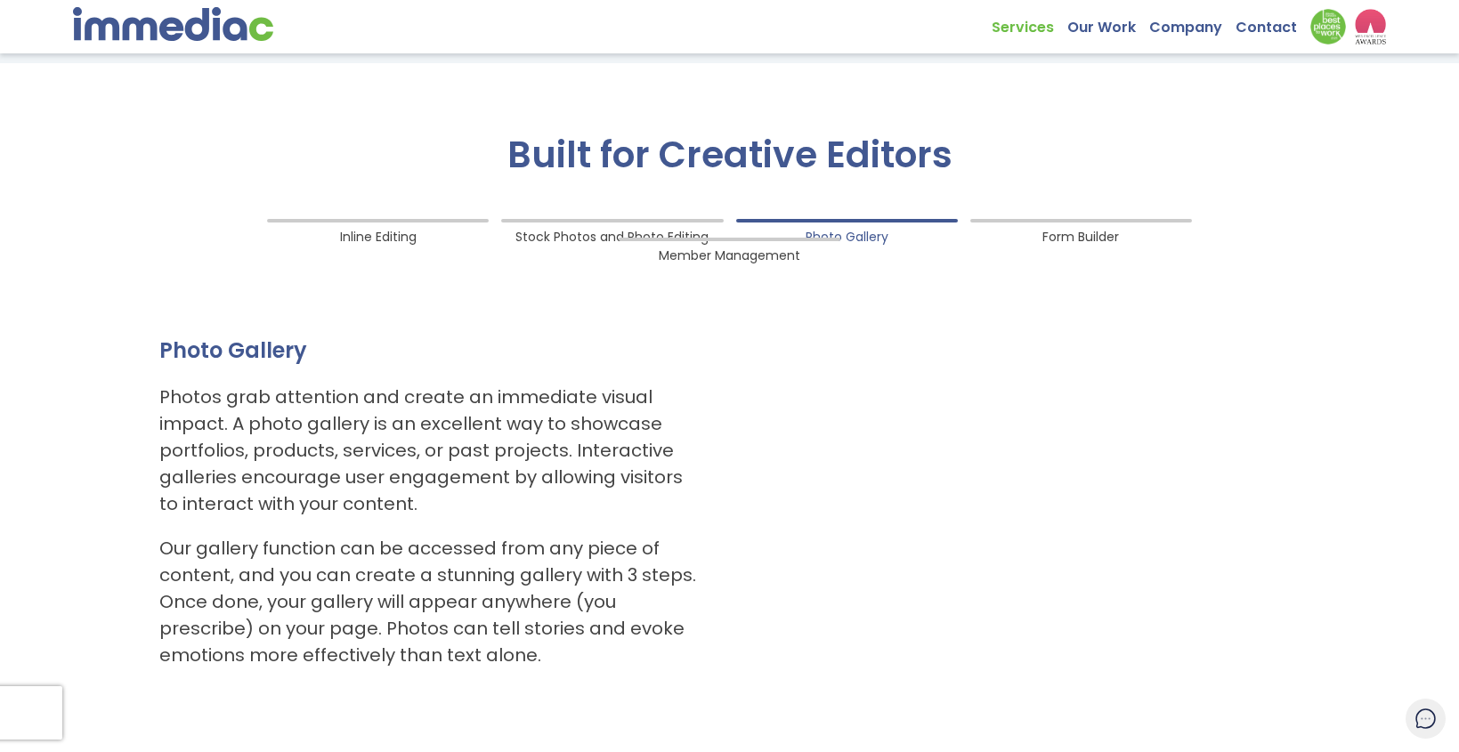
click at [428, 641] on div "Built for Creative Editors Inline Editing Stock Photos and Photo Editing Photo …" at bounding box center [729, 419] width 1459 height 712
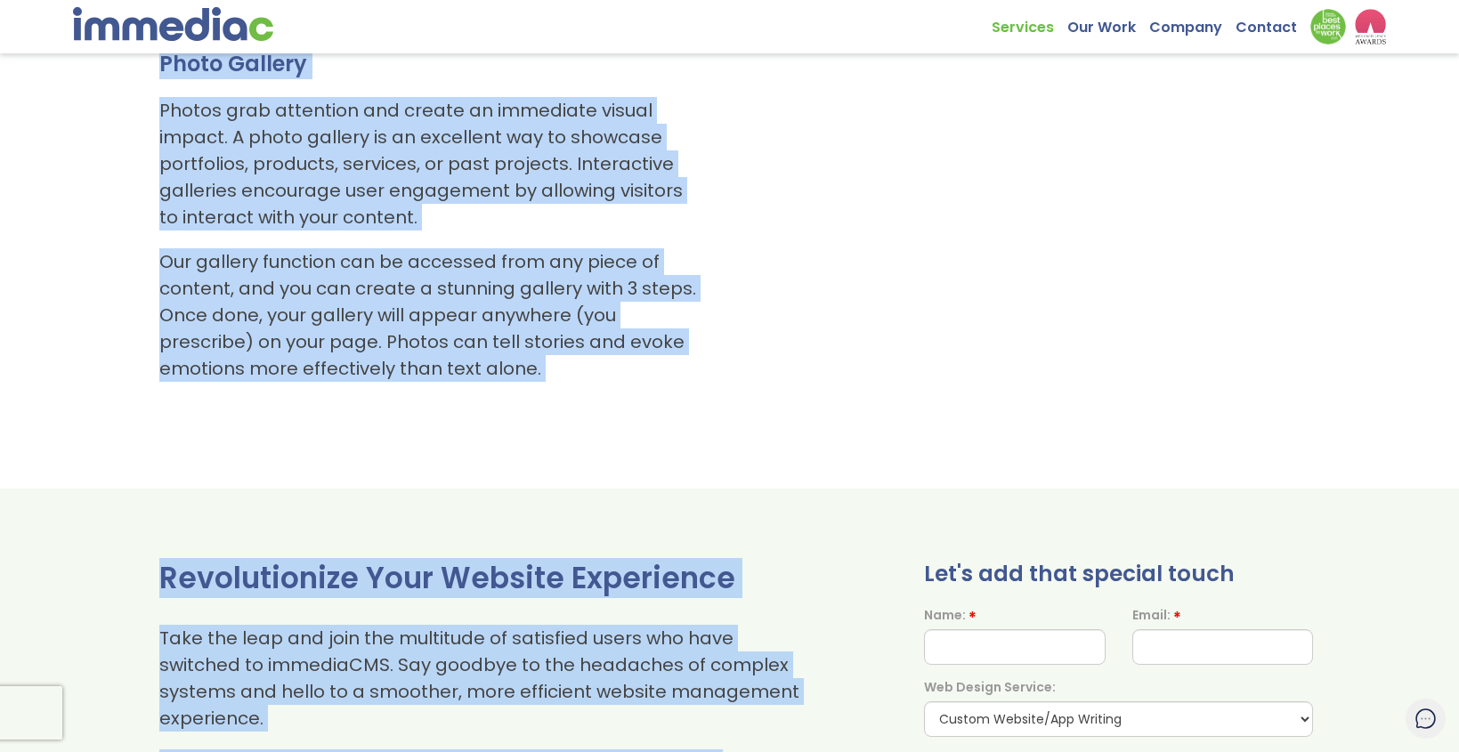
scroll to position [1939, 0]
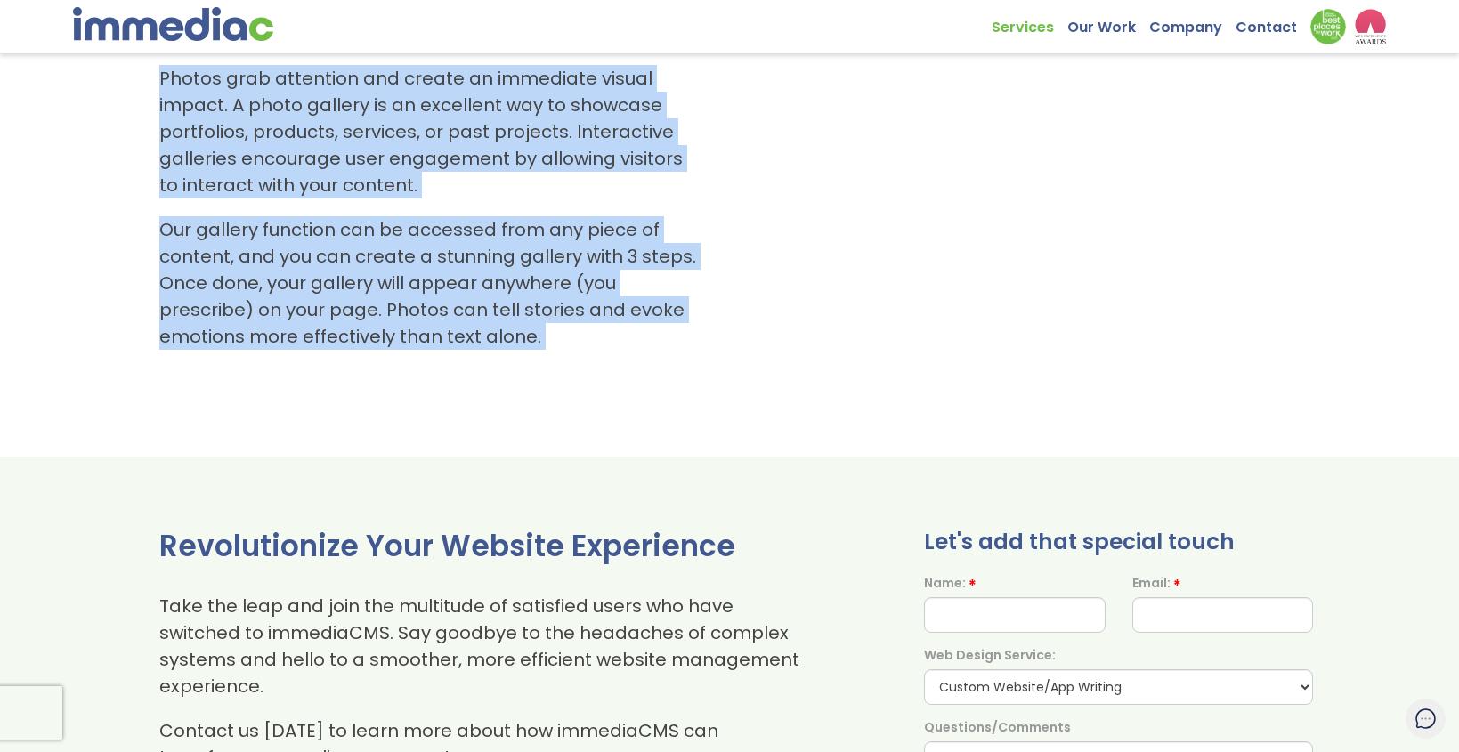
drag, startPoint x: 512, startPoint y: 140, endPoint x: 557, endPoint y: 473, distance: 336.0
copy div "Built for Creative Editors Inline Editing Stock Photos and Photo Editing Photo …"
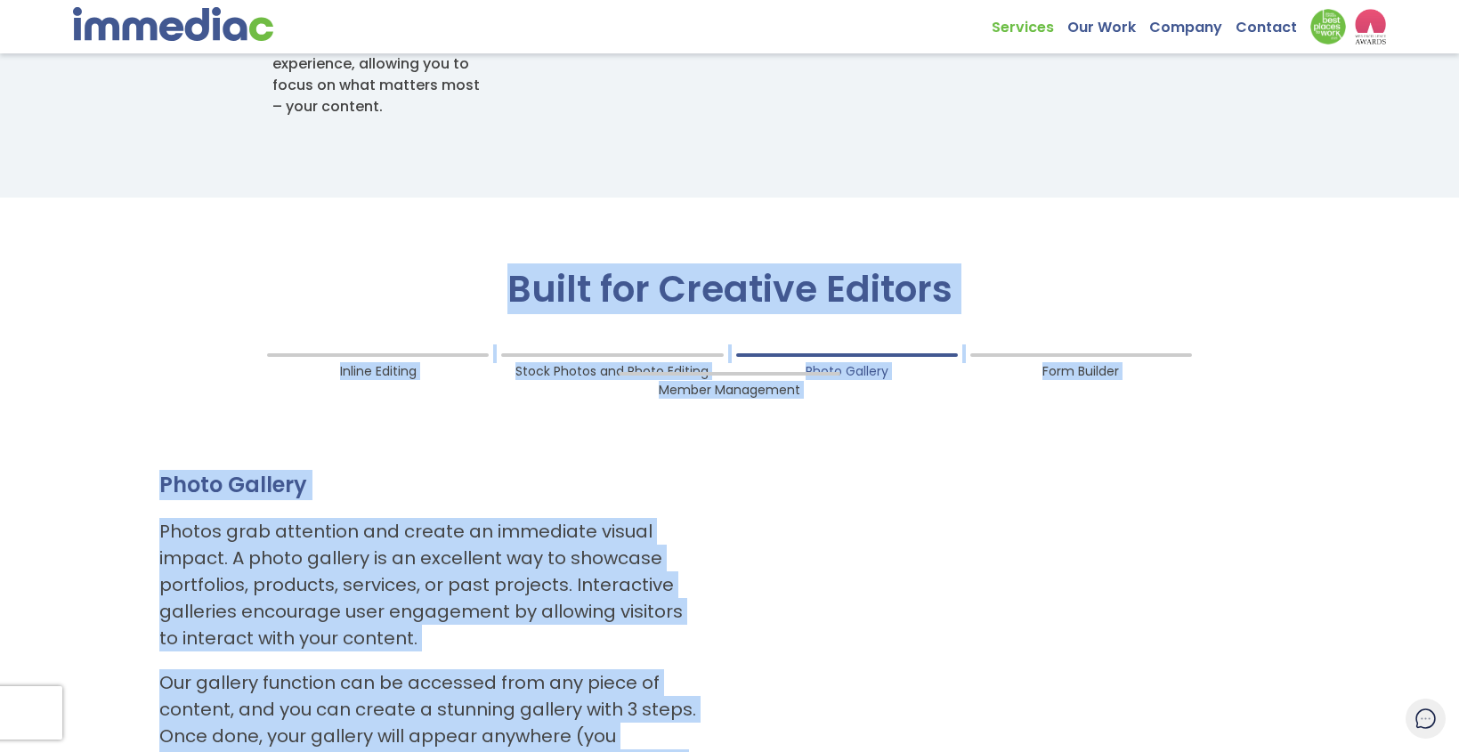
scroll to position [1483, 0]
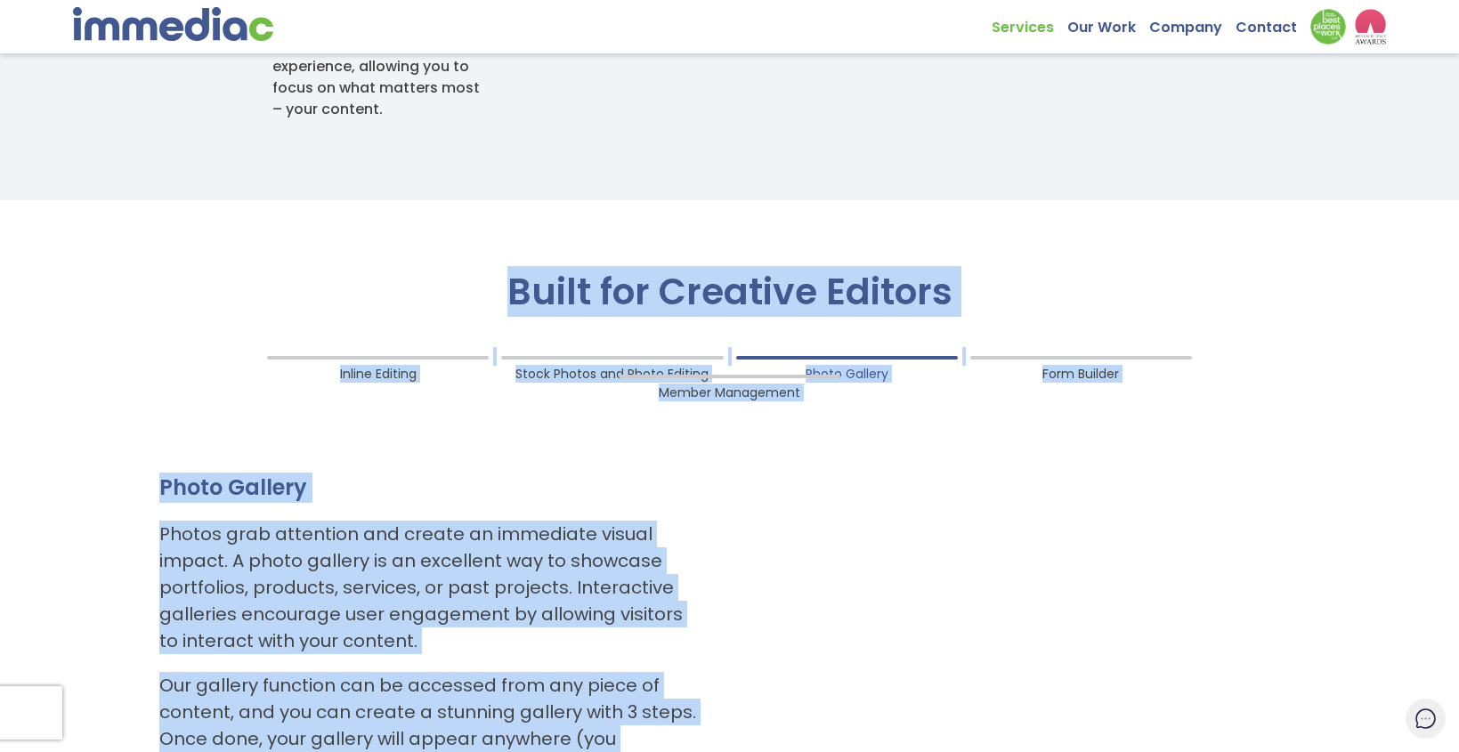
click at [1042, 376] on span "Form Builder" at bounding box center [1080, 370] width 77 height 24
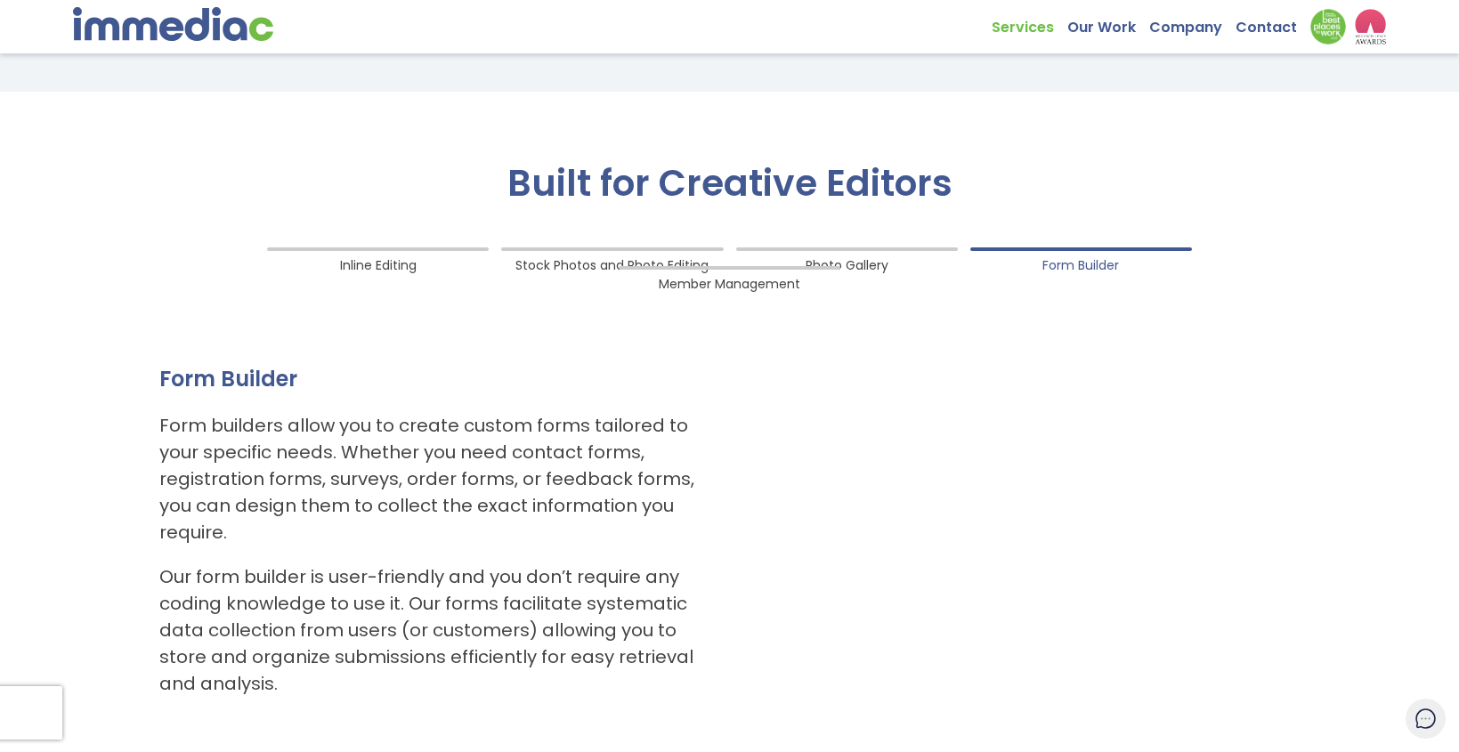
scroll to position [1586, 0]
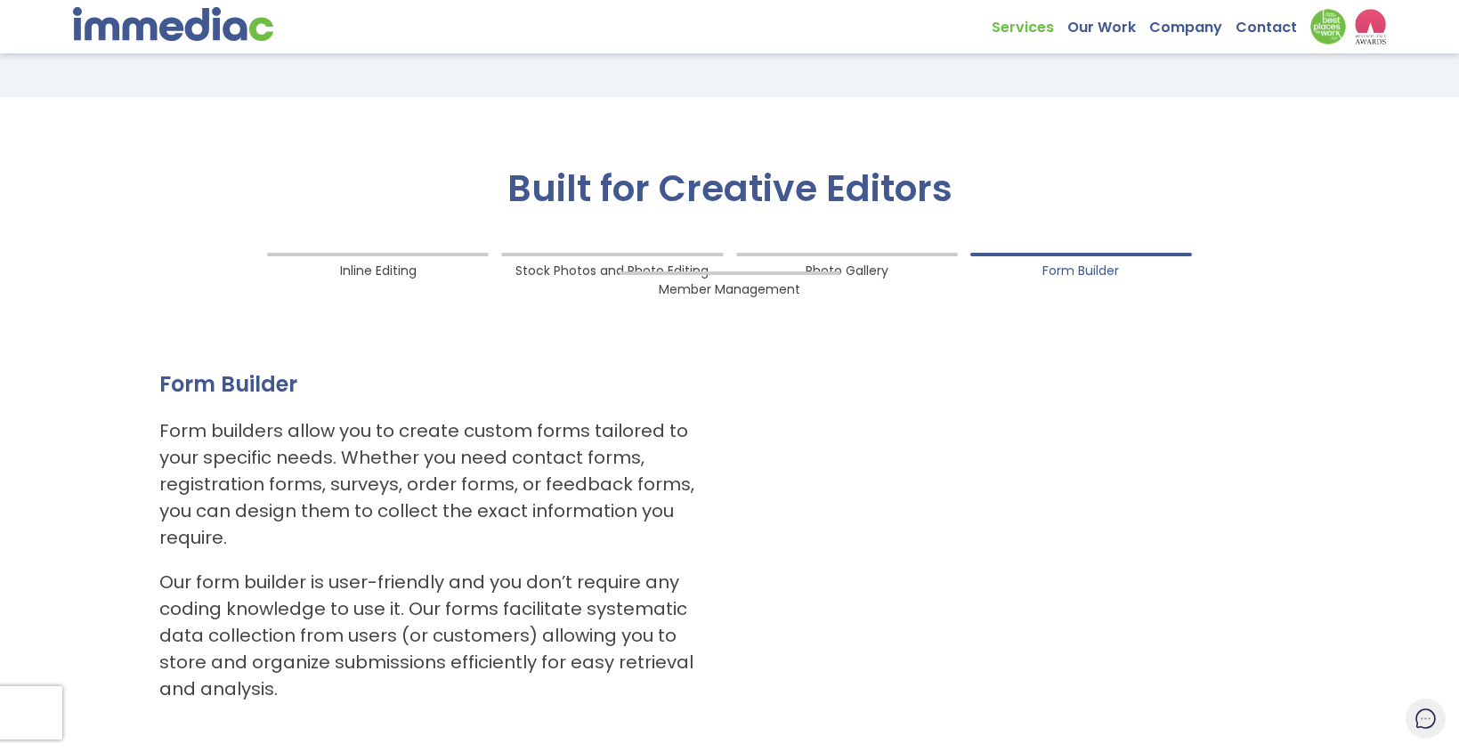
drag, startPoint x: 156, startPoint y: 324, endPoint x: 226, endPoint y: 354, distance: 76.6
click at [223, 372] on ol "Inline Editing Stock Photos and Photo Editing Photo Gallery Form Builder Member…" at bounding box center [729, 482] width 1167 height 476
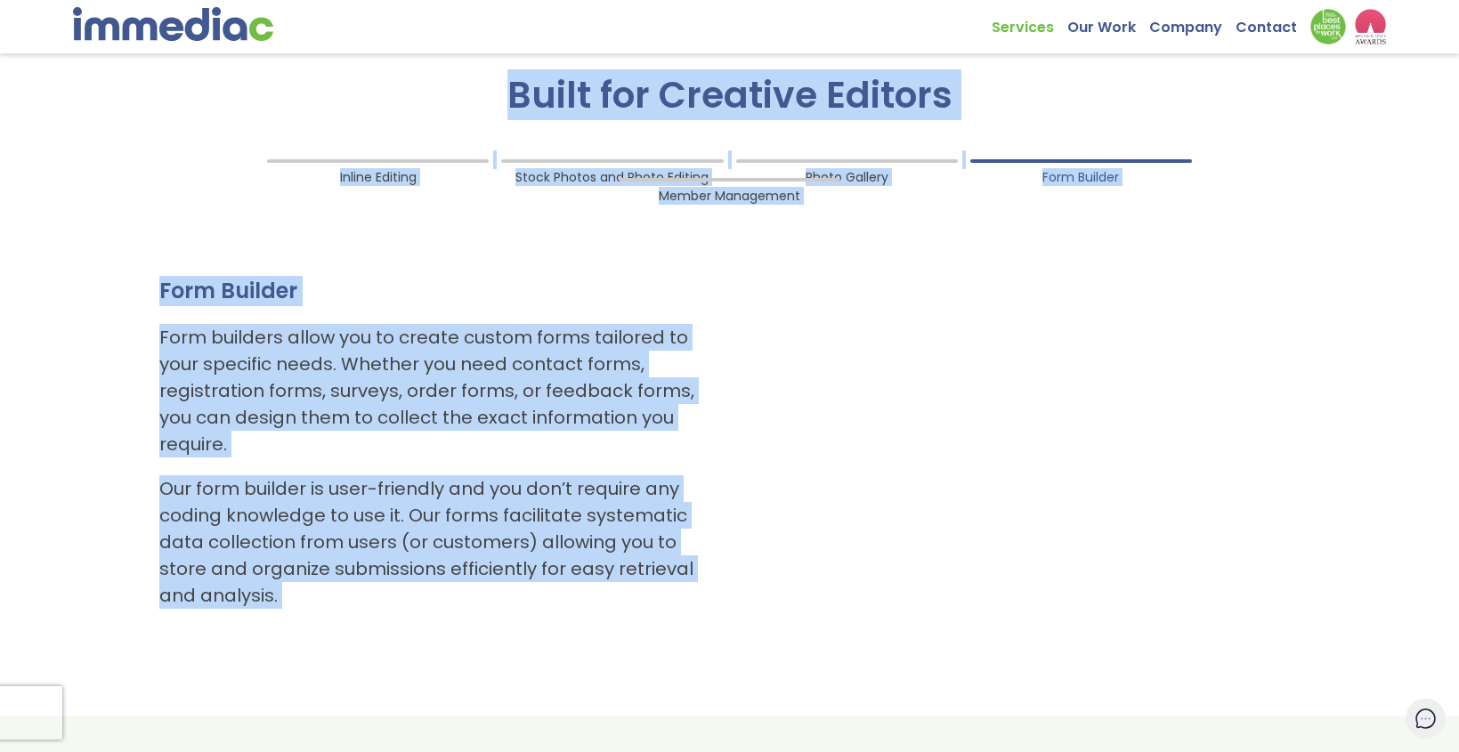
scroll to position [1699, 0]
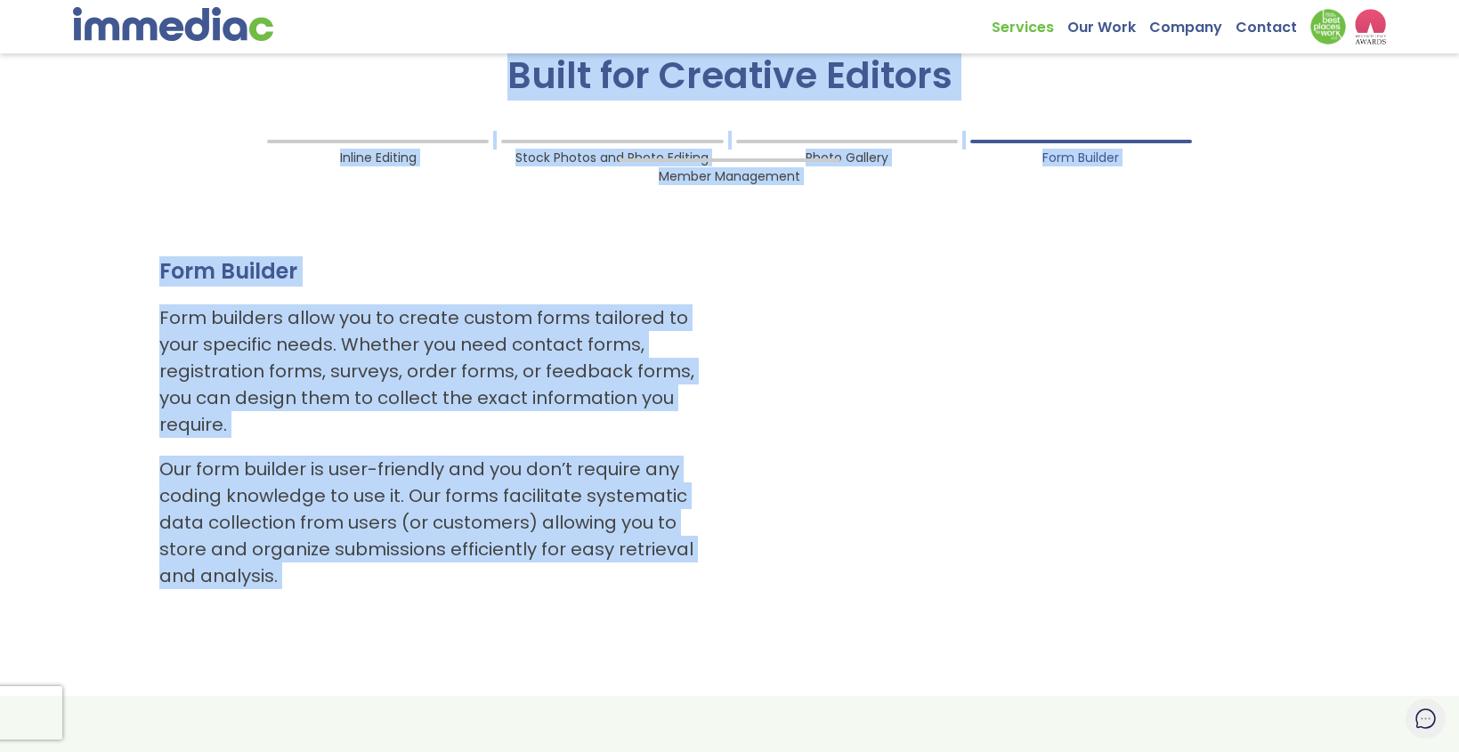
drag, startPoint x: 498, startPoint y: 182, endPoint x: 690, endPoint y: 709, distance: 561.4
copy div "Built for Creative Editors Inline Editing Stock Photos and Photo Editing Photo …"
